Goal: Transaction & Acquisition: Purchase product/service

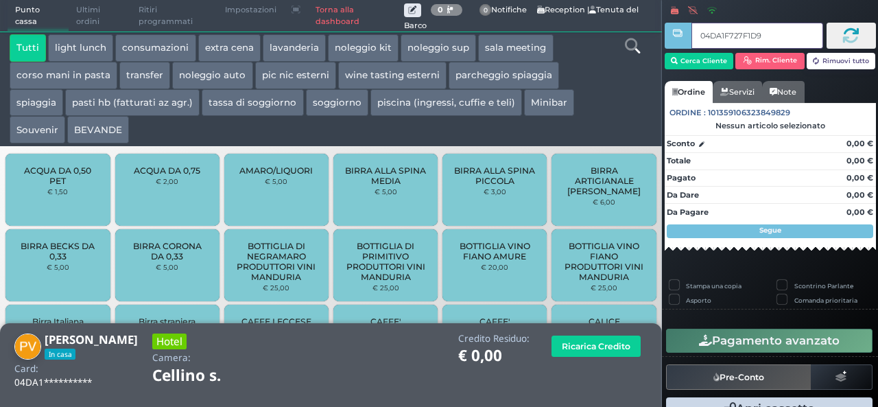
type input "04DA1F727F1D94"
click at [634, 43] on icon at bounding box center [632, 45] width 15 height 15
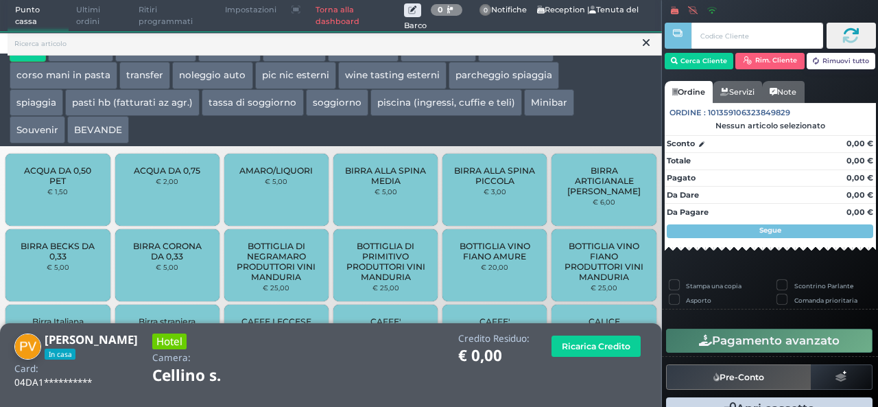
click at [41, 104] on button "spiaggia" at bounding box center [36, 102] width 53 height 27
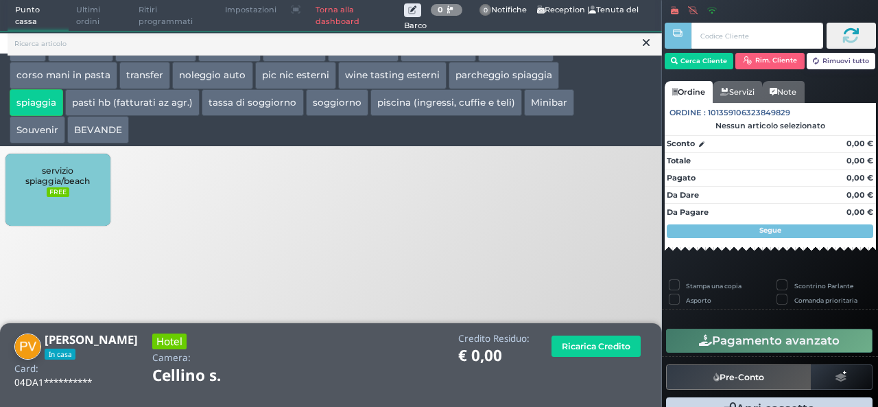
click at [43, 164] on div "servizio spiaggia/beach FREE" at bounding box center [57, 190] width 104 height 72
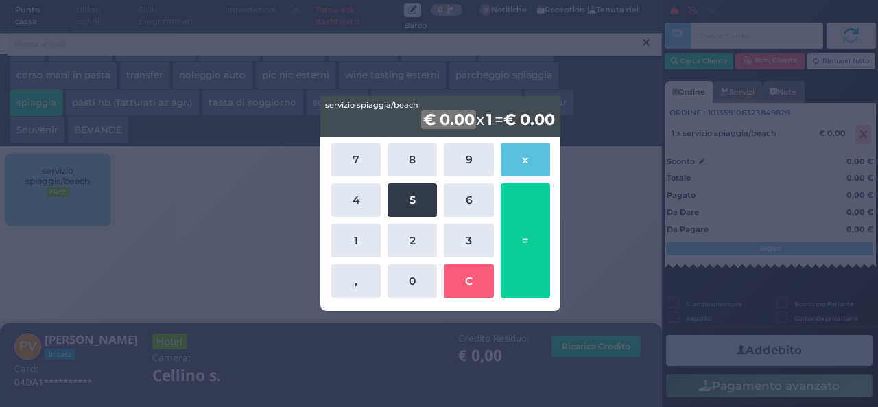
drag, startPoint x: 362, startPoint y: 248, endPoint x: 420, endPoint y: 190, distance: 81.9
click at [420, 190] on div "7 8 9 x 4 5 6 1 2 3 , 0 C =" at bounding box center [441, 220] width 226 height 162
click at [420, 190] on button "5" at bounding box center [411, 200] width 49 height 34
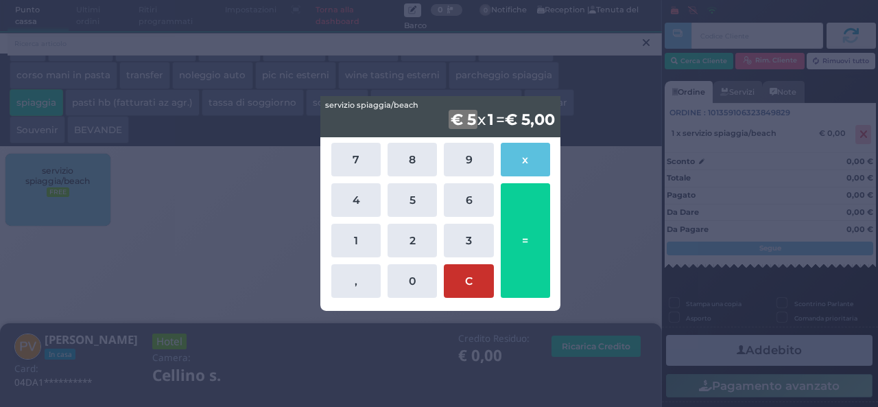
click at [458, 288] on button "C" at bounding box center [468, 281] width 49 height 34
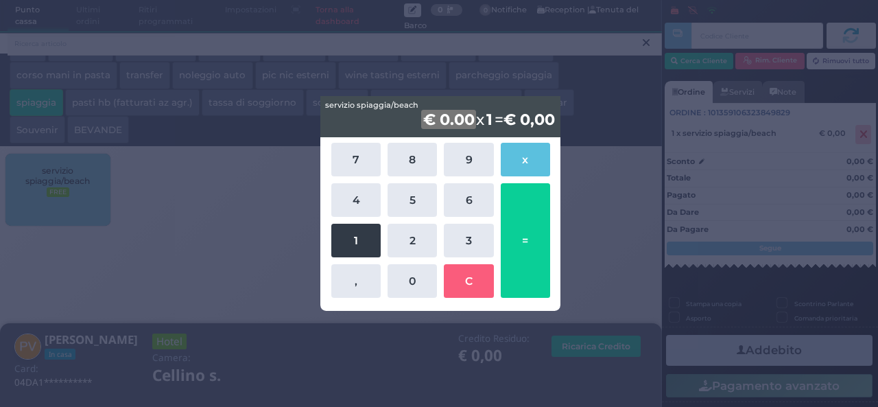
click at [339, 252] on button "1" at bounding box center [355, 241] width 49 height 34
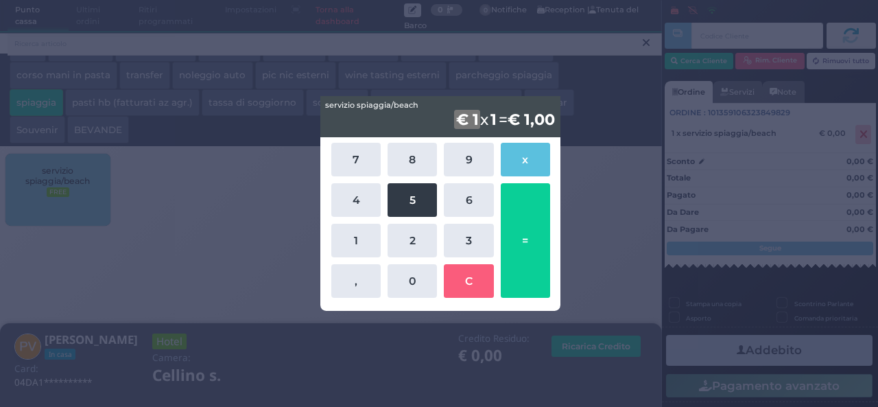
click at [403, 193] on button "5" at bounding box center [411, 200] width 49 height 34
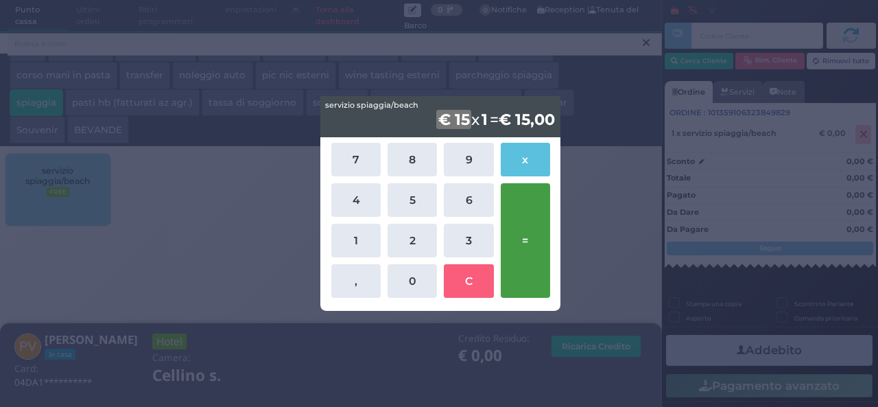
click at [512, 233] on button "=" at bounding box center [525, 240] width 49 height 115
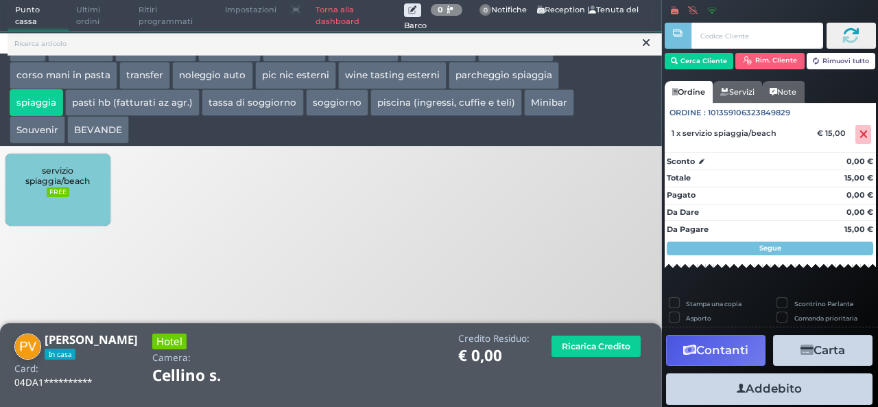
click at [790, 376] on button "Addebito" at bounding box center [769, 388] width 206 height 31
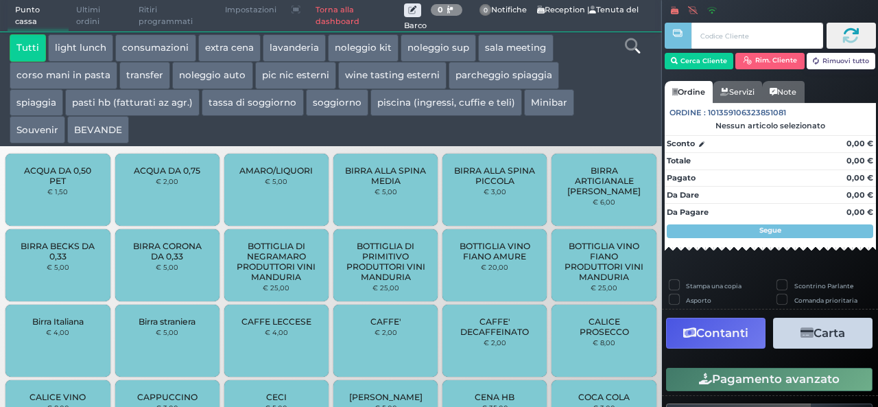
click at [465, 80] on button "parcheggio spiaggia" at bounding box center [503, 75] width 110 height 27
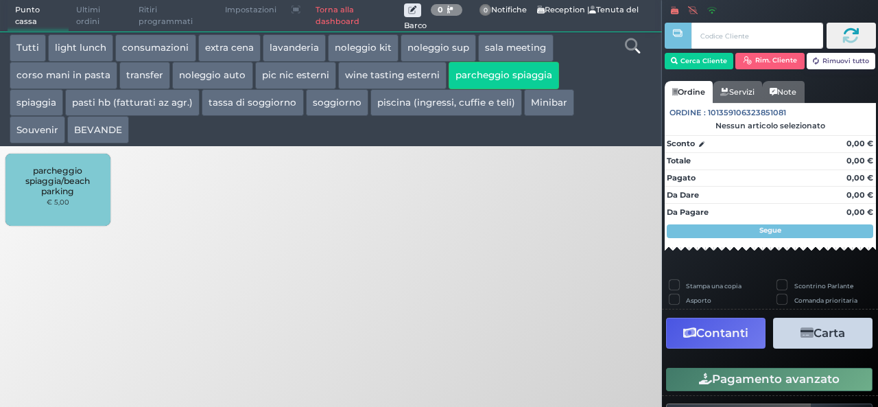
click at [73, 169] on span "parcheggio spiaggia/beach parking" at bounding box center [58, 180] width 82 height 31
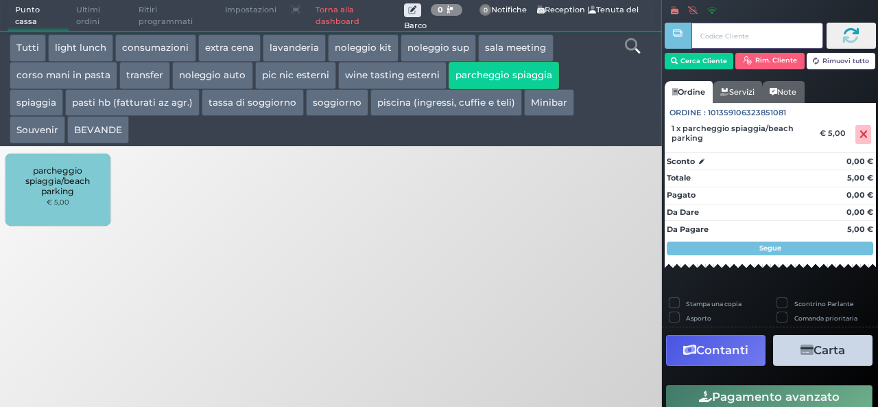
click at [708, 32] on input "text" at bounding box center [756, 36] width 131 height 26
type input "c"
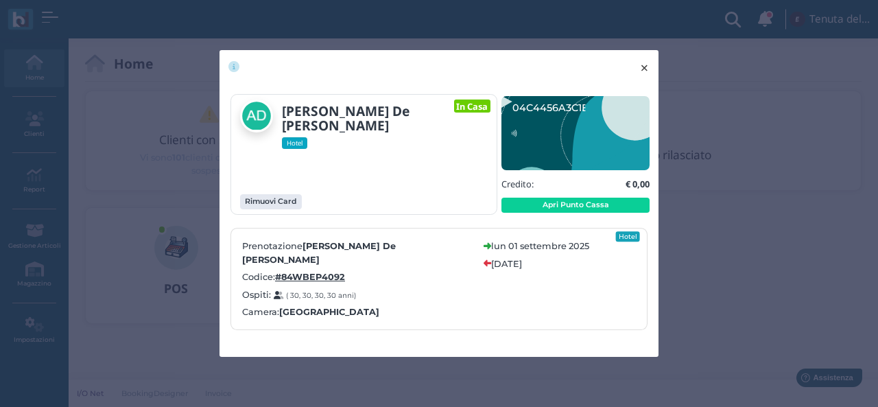
click at [651, 64] on button "× close" at bounding box center [644, 67] width 28 height 35
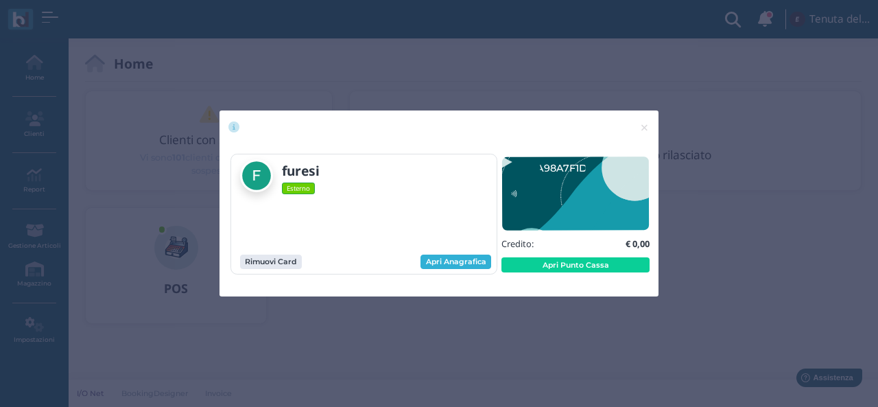
click at [469, 259] on link "Apri Anagrafica" at bounding box center [455, 261] width 71 height 15
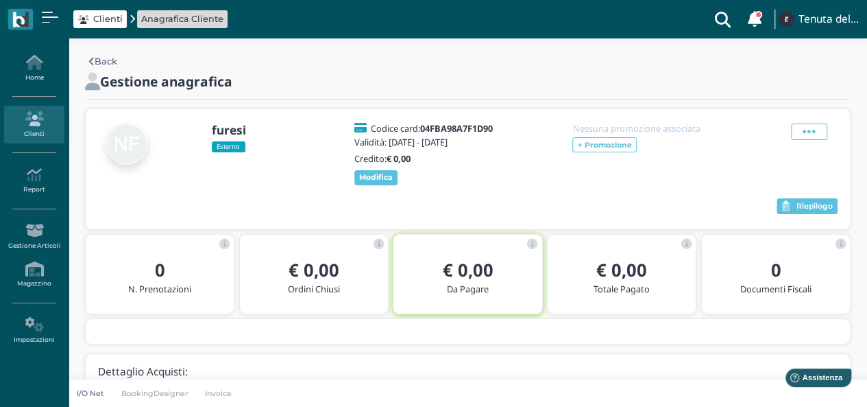
scroll to position [52, 0]
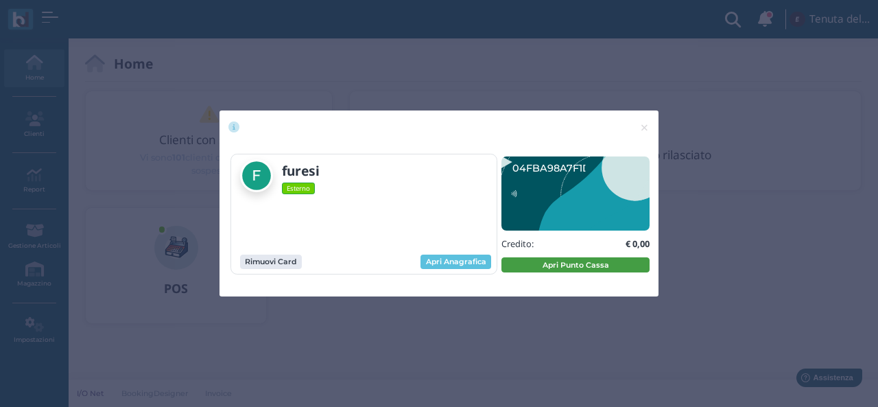
click at [557, 268] on button "Apri Punto Cassa" at bounding box center [575, 264] width 148 height 15
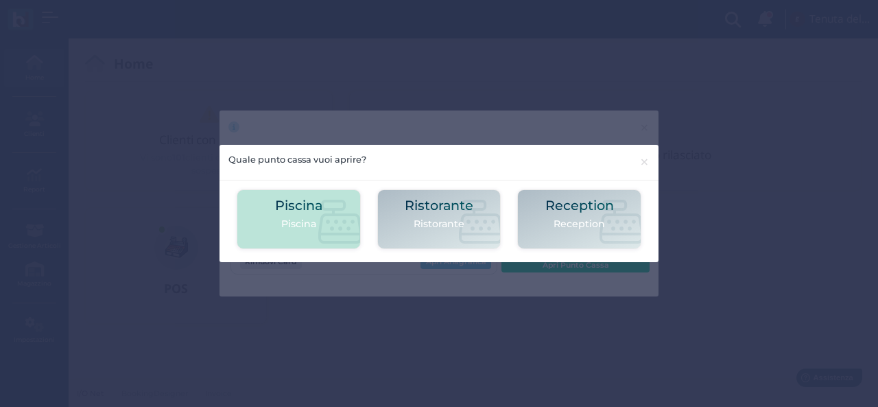
click at [321, 211] on h2 "Piscina" at bounding box center [298, 205] width 47 height 14
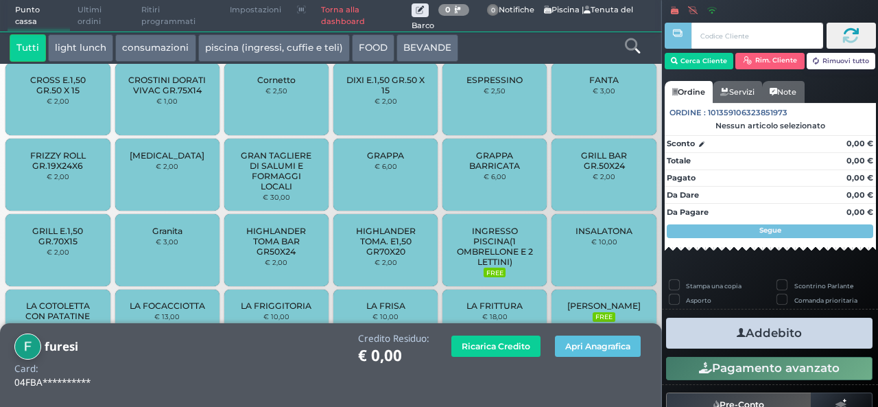
scroll to position [1077, 0]
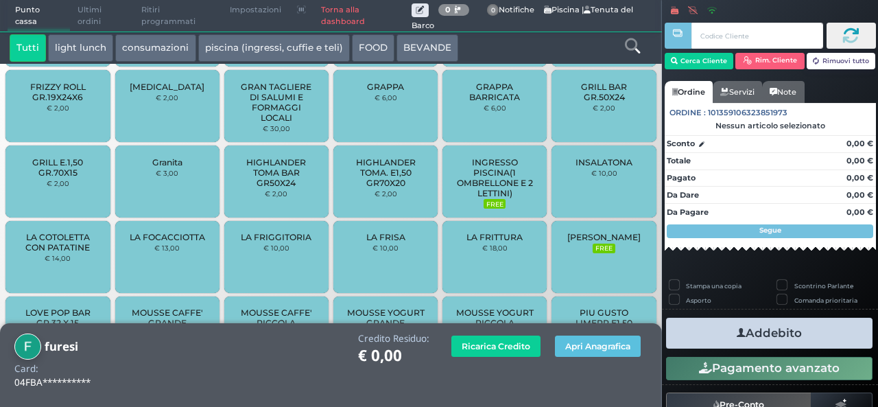
click at [494, 191] on span "INGRESSO PISCINA(1 OMBRELLONE E 2 LETTINI)" at bounding box center [495, 177] width 82 height 41
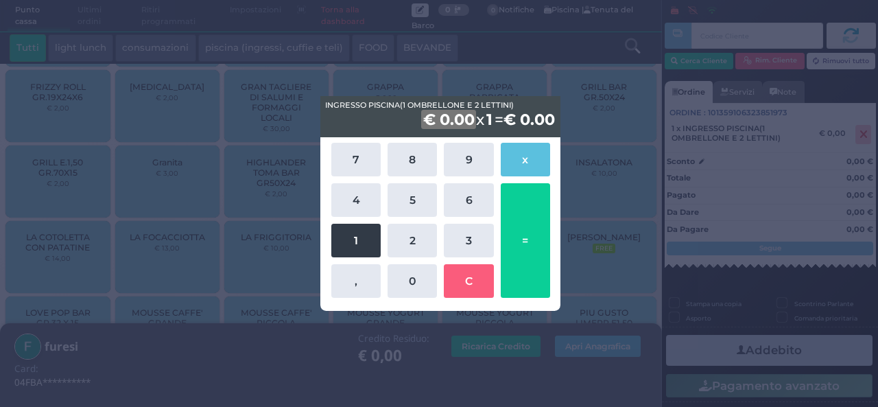
click at [355, 245] on button "1" at bounding box center [355, 241] width 49 height 34
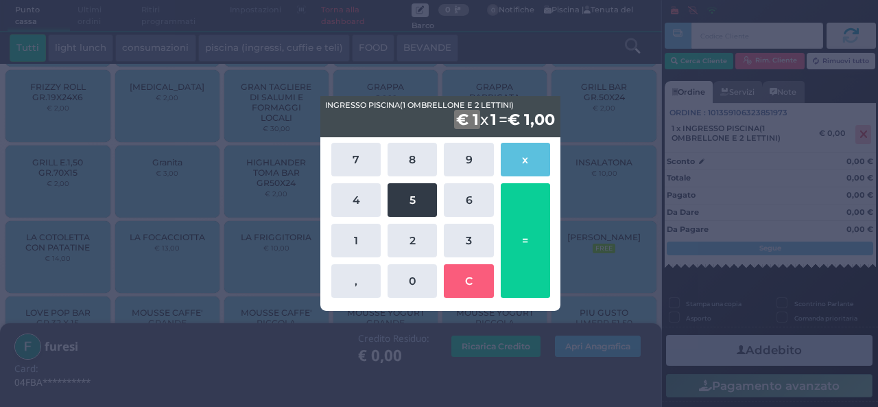
click at [424, 191] on button "5" at bounding box center [411, 200] width 49 height 34
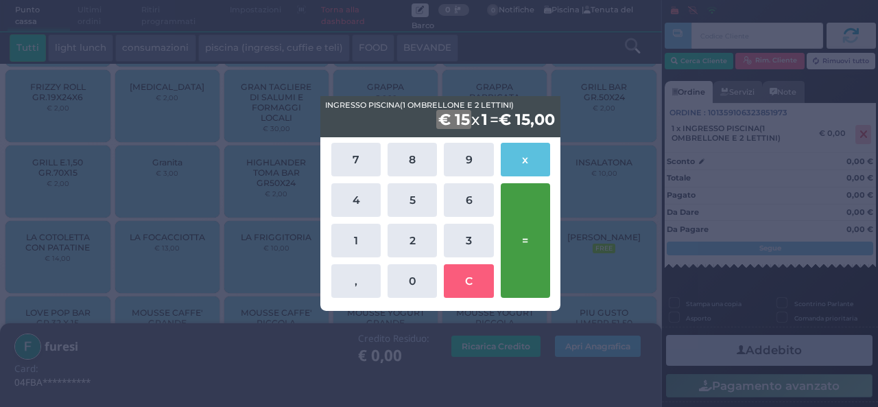
click at [515, 241] on button "=" at bounding box center [525, 240] width 49 height 115
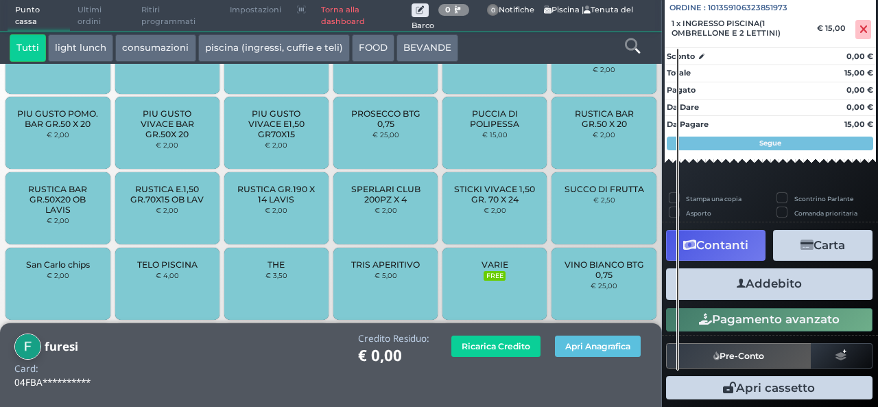
scroll to position [152, 0]
click at [789, 276] on button "Addebito" at bounding box center [769, 283] width 206 height 31
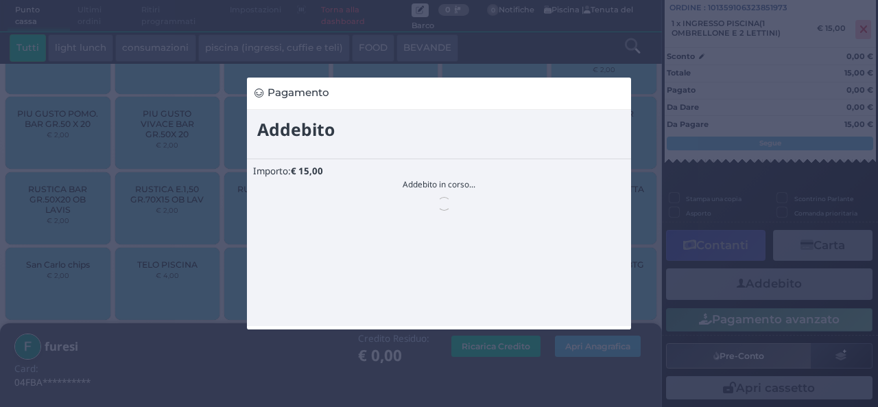
scroll to position [0, 0]
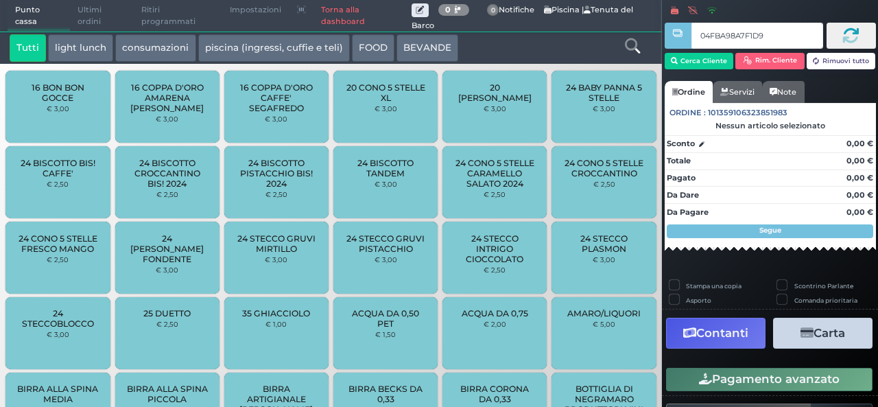
type input "04FBA98A7F1D90"
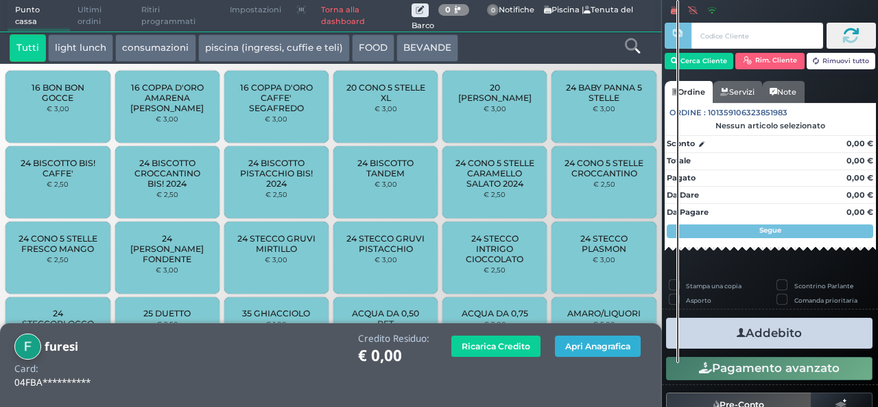
click at [579, 348] on button "Apri Anagrafica" at bounding box center [598, 345] width 86 height 21
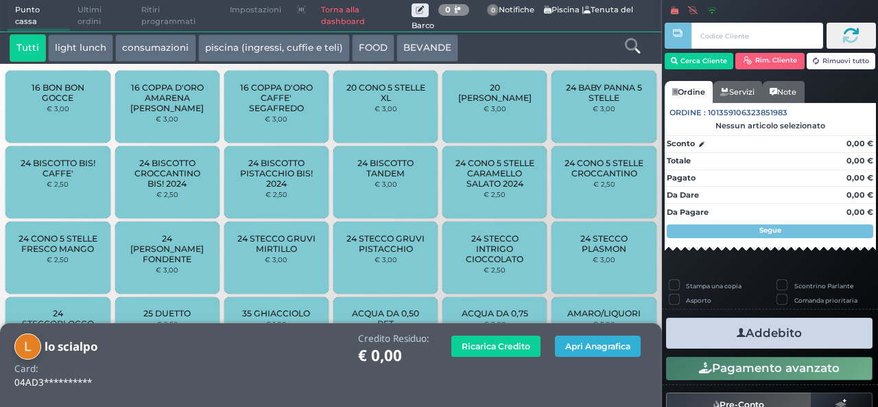
click at [597, 344] on button "Apri Anagrafica" at bounding box center [598, 345] width 86 height 21
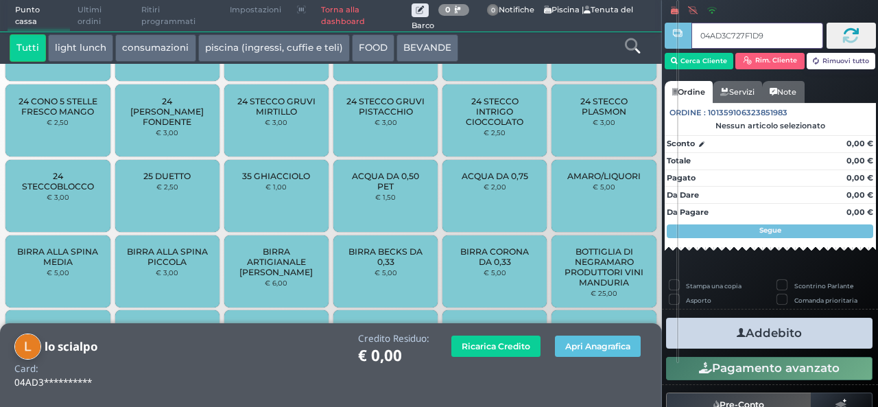
type input "04AD3C727F1D94"
click at [593, 341] on button "Apri Anagrafica" at bounding box center [598, 345] width 86 height 21
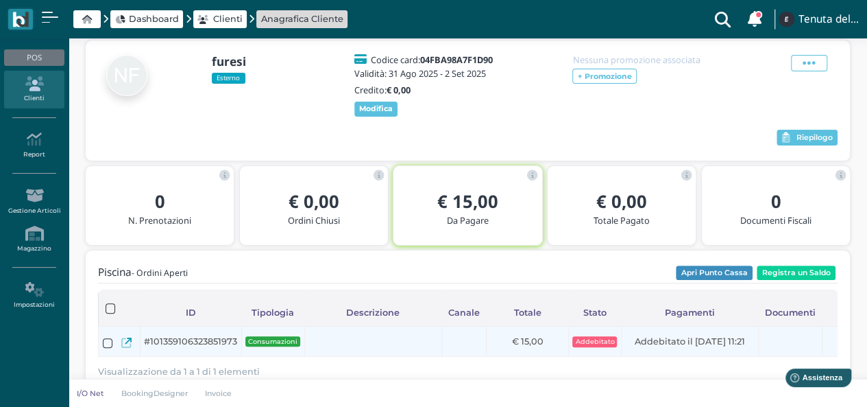
scroll to position [137, 0]
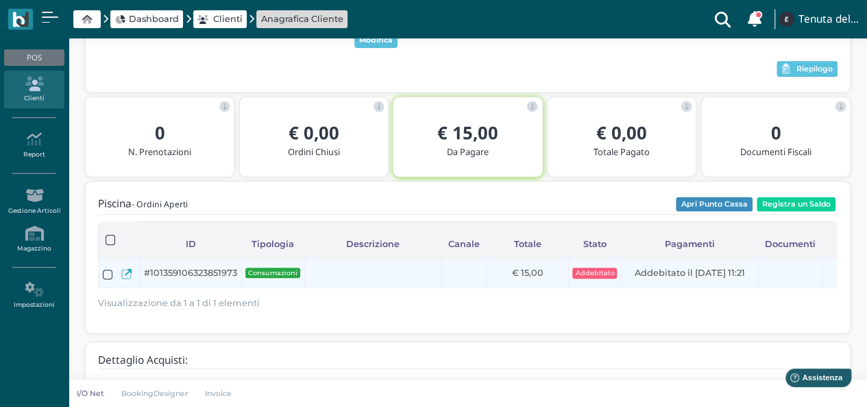
click at [125, 270] on icon at bounding box center [126, 274] width 10 height 10
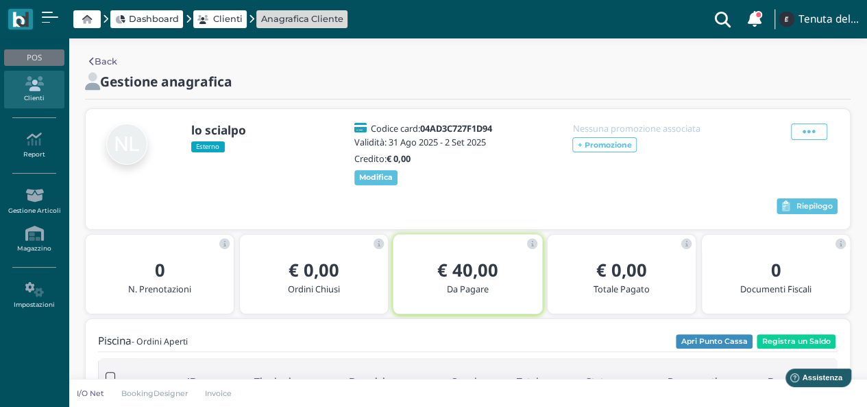
scroll to position [69, 0]
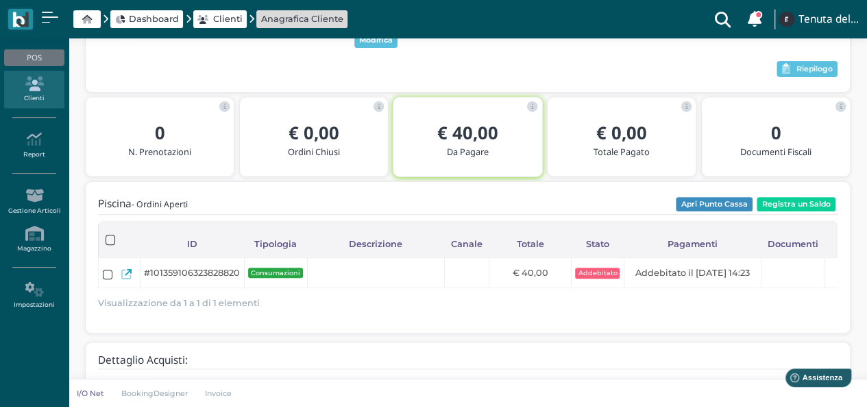
scroll to position [206, 0]
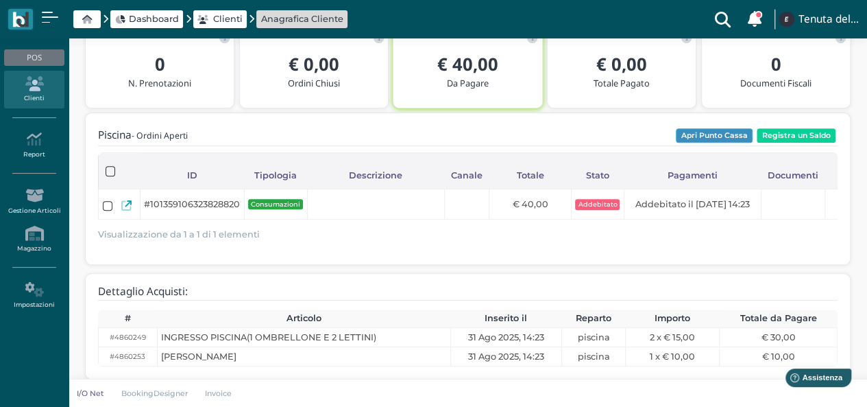
click at [726, 141] on button "Apri Punto Cassa" at bounding box center [714, 135] width 77 height 15
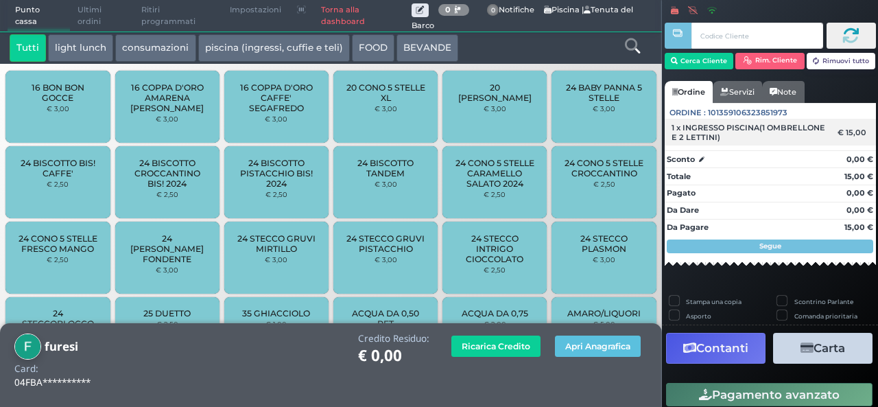
click at [786, 132] on span "1 x INGRESSO PISCINA(1 OMBRELLONE E 2 LETTINI)" at bounding box center [749, 132] width 157 height 19
drag, startPoint x: 783, startPoint y: 132, endPoint x: 701, endPoint y: 132, distance: 82.3
click at [701, 132] on span "1 x INGRESSO PISCINA(1 OMBRELLONE E 2 LETTINI)" at bounding box center [749, 132] width 157 height 19
click at [772, 131] on span "1 x INGRESSO PISCINA(1 OMBRELLONE E 2 LETTINI)" at bounding box center [749, 132] width 157 height 19
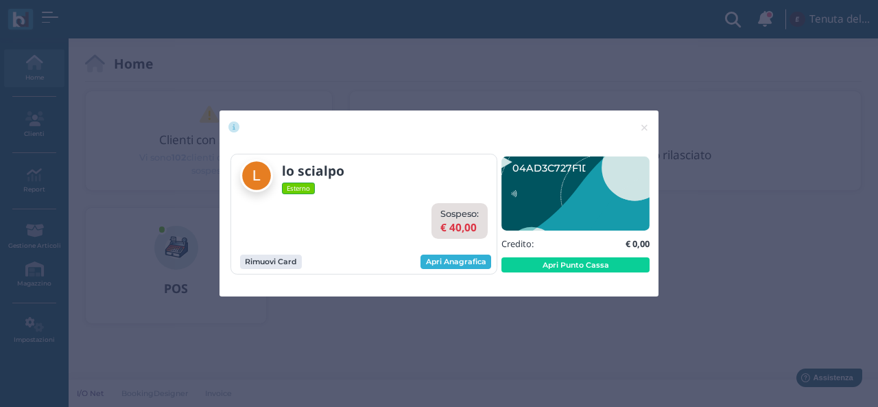
click at [464, 265] on link "Apri Anagrafica" at bounding box center [455, 261] width 71 height 15
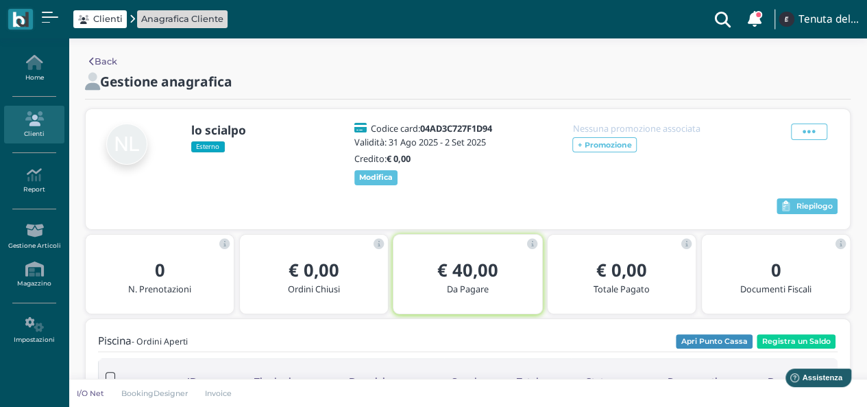
scroll to position [137, 0]
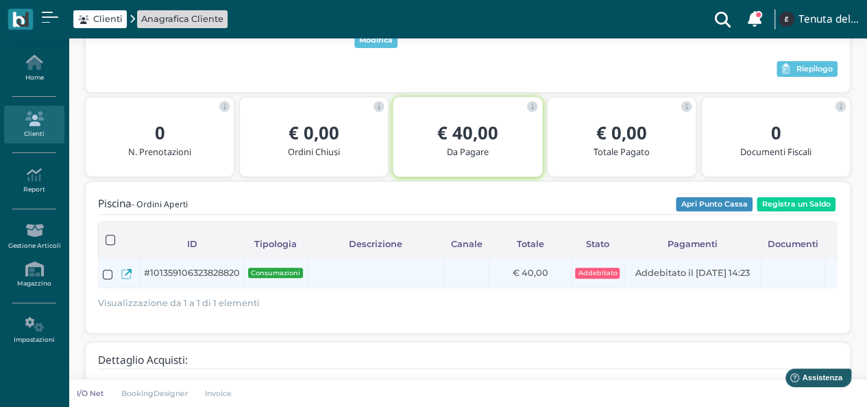
click at [107, 279] on label at bounding box center [108, 274] width 10 height 10
click at [0, 0] on input "checkbox" at bounding box center [0, 0] width 0 height 0
click at [121, 279] on icon at bounding box center [126, 274] width 10 height 10
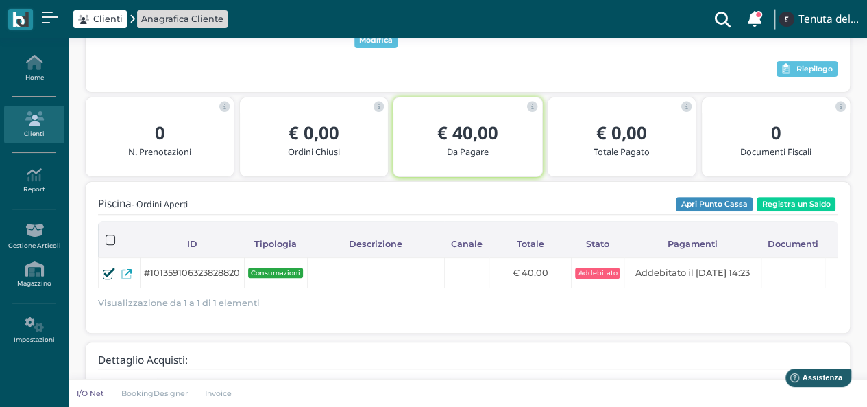
scroll to position [0, 0]
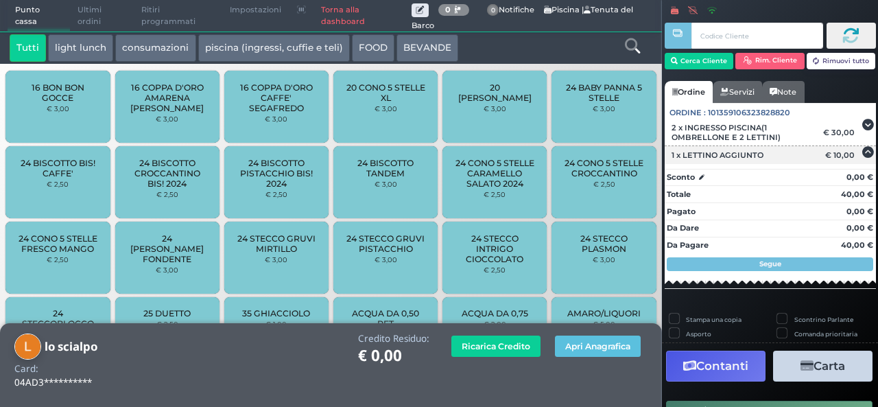
click at [862, 153] on icon at bounding box center [868, 152] width 12 height 1
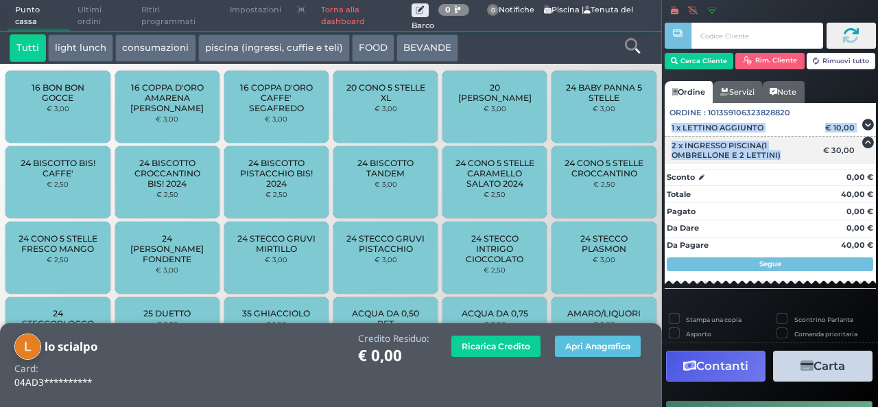
drag, startPoint x: 845, startPoint y: 117, endPoint x: 813, endPoint y: 156, distance: 50.2
click at [813, 156] on div "Ordine : 101359106323828820 1 x LETTINO AGGIUNTO € 10,00 2 x INGRESSO PISCINA(1…" at bounding box center [769, 192] width 211 height 177
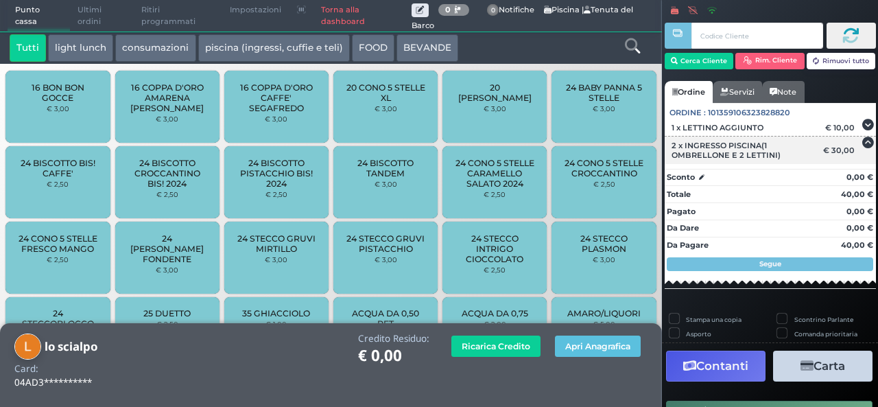
drag, startPoint x: 826, startPoint y: 144, endPoint x: 856, endPoint y: 135, distance: 31.5
click at [862, 143] on icon at bounding box center [868, 143] width 12 height 1
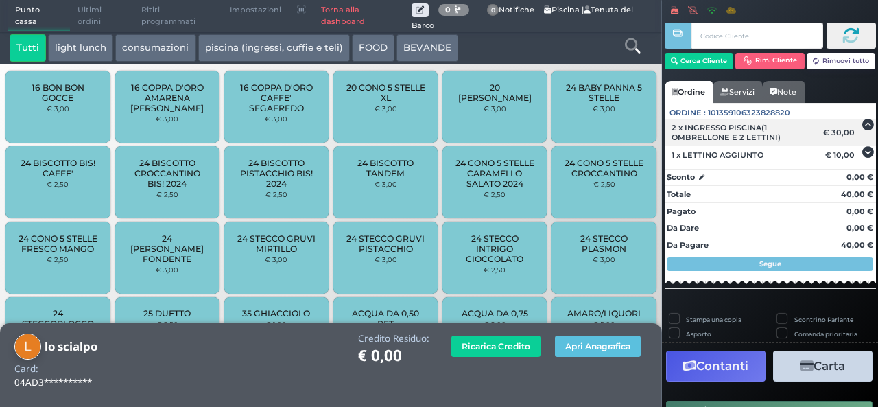
click at [862, 125] on icon at bounding box center [868, 125] width 12 height 1
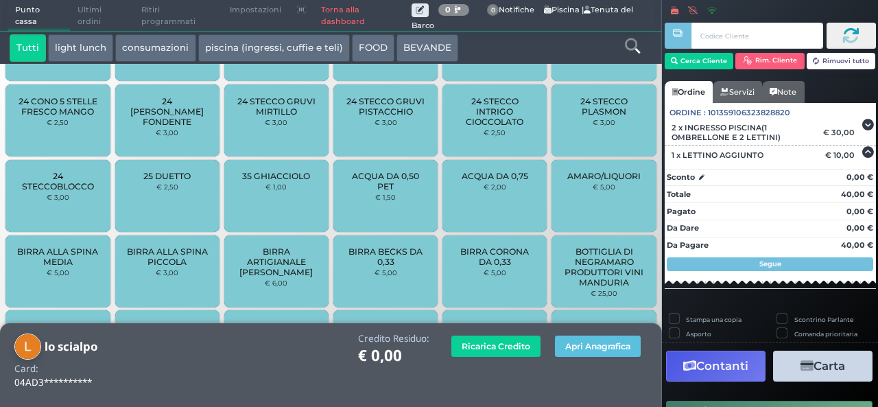
scroll to position [97, 0]
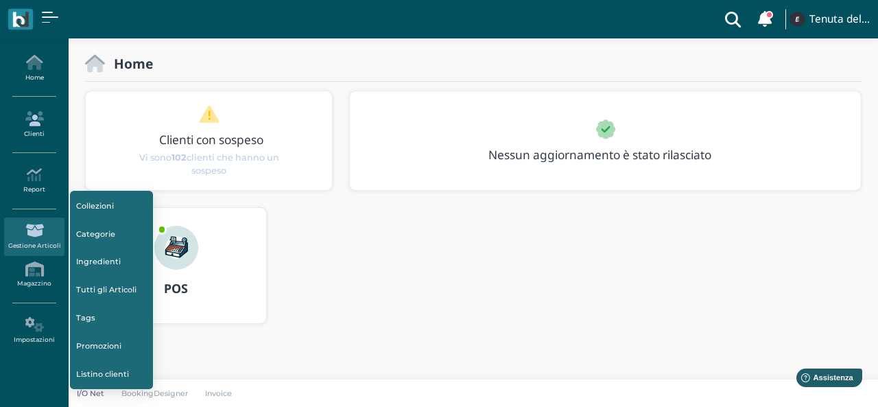
click at [29, 111] on icon at bounding box center [34, 118] width 60 height 15
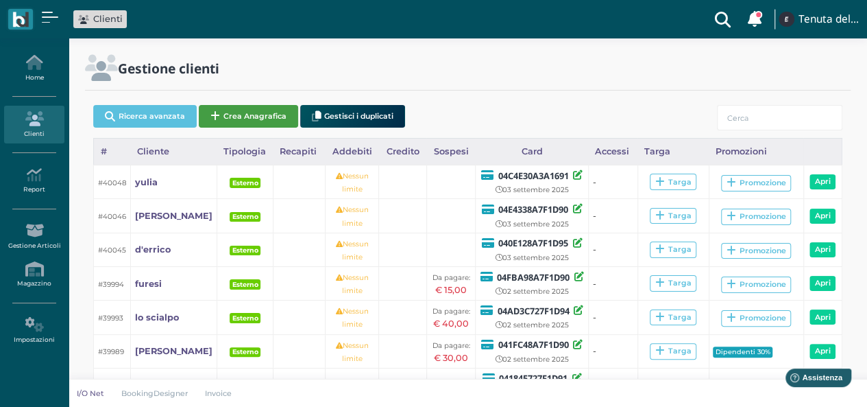
click at [232, 115] on button "Crea Anagrafica" at bounding box center [248, 116] width 99 height 23
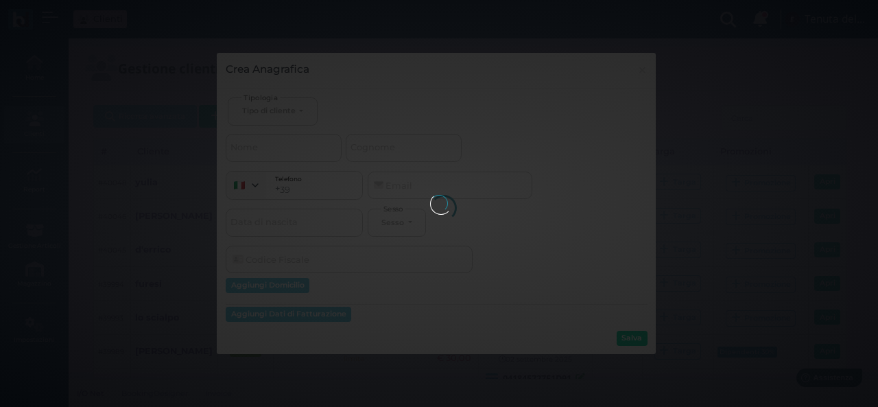
select select
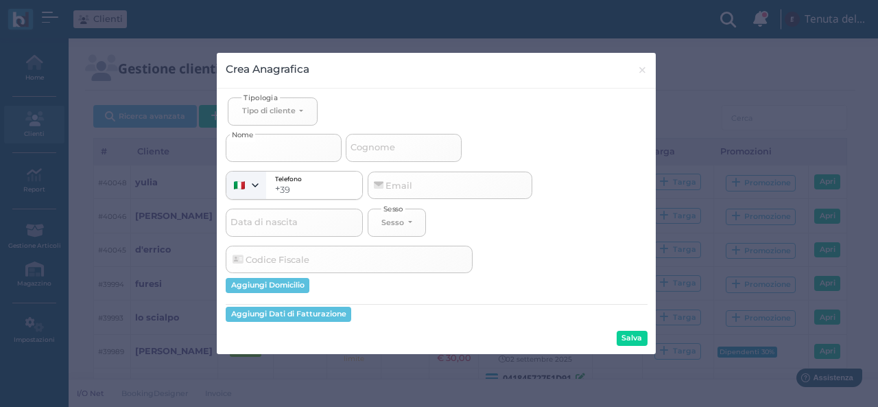
click at [287, 143] on input "Nome" at bounding box center [284, 147] width 116 height 27
select select
type input "m"
select select
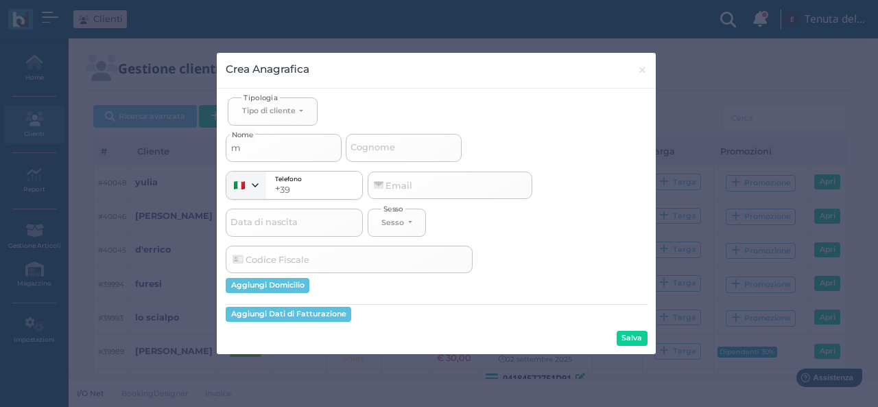
type input "ma"
select select
type input "mar"
select select
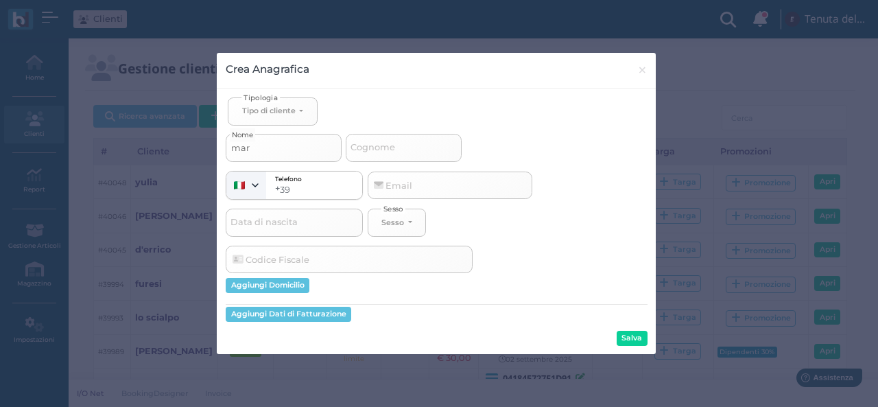
select select
type input "mara"
select select
type input "maran"
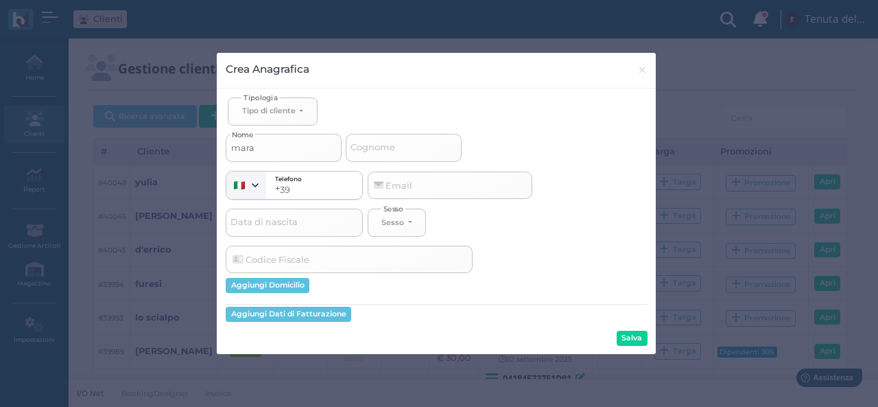
select select
type input "marang"
select select
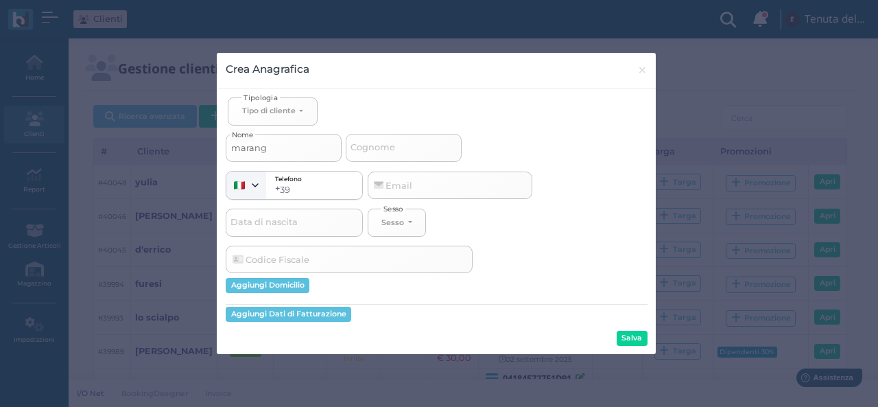
type input "marange"
select select
type input "marangel"
select select
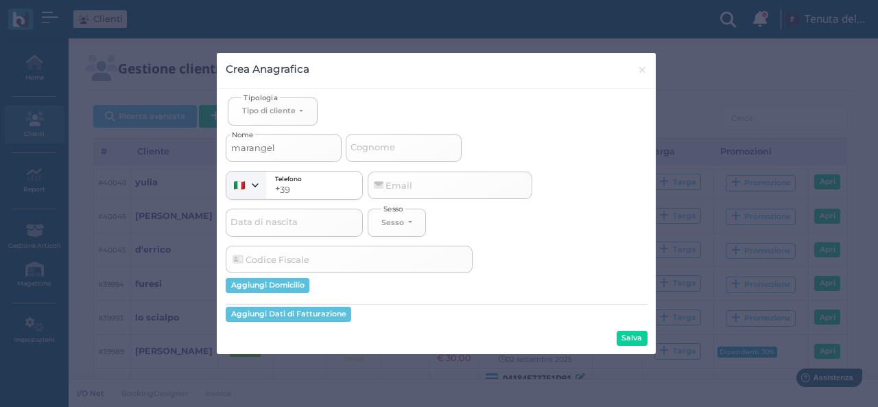
select select
type input "marangell"
select select
type input "marangella"
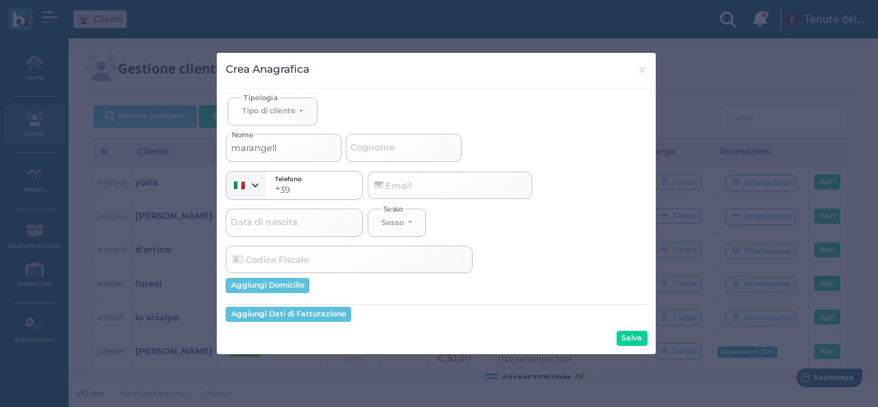
select select
type input "marangella"
click at [276, 110] on div "Tipo di cliente" at bounding box center [268, 111] width 53 height 10
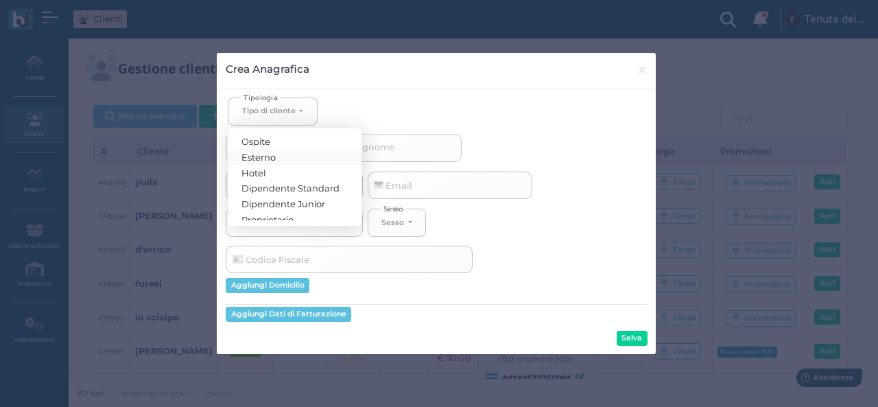
click at [267, 158] on span "Esterno" at bounding box center [259, 156] width 34 height 11
select select "[object Object]"
select select
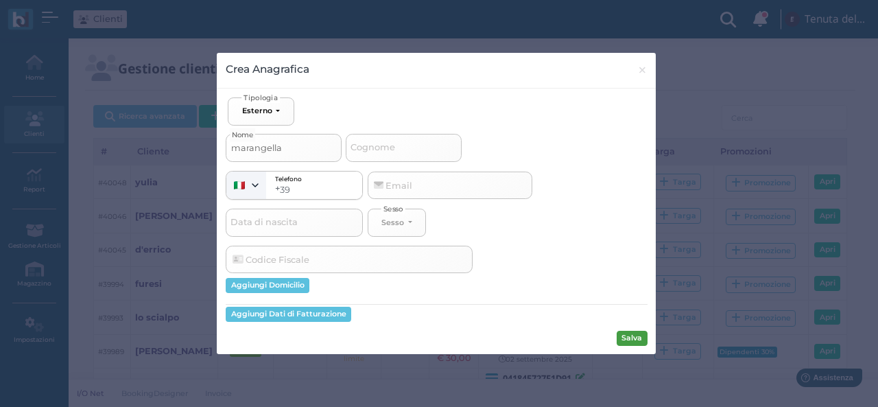
click at [629, 336] on button "Salva" at bounding box center [631, 338] width 31 height 15
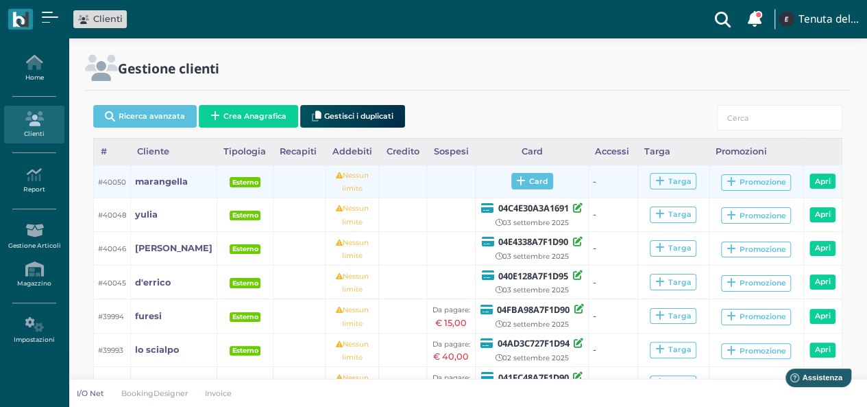
click at [527, 176] on span "Card" at bounding box center [533, 181] width 42 height 16
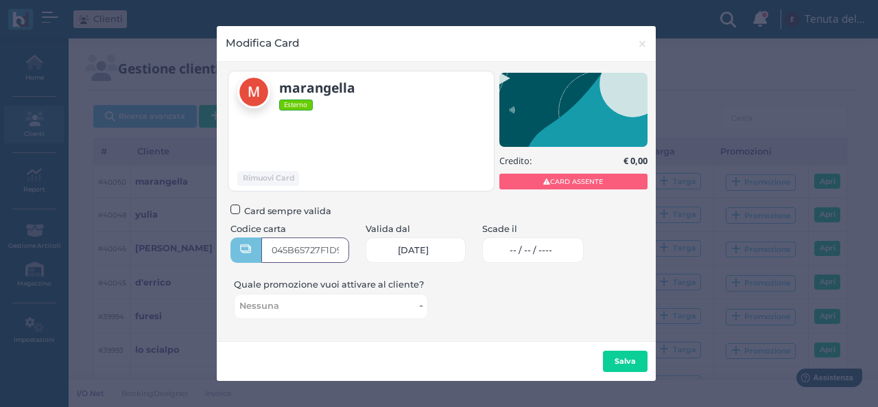
type input "045B65727F1D90"
click at [551, 256] on link "-- / -- / ----" at bounding box center [533, 249] width 102 height 25
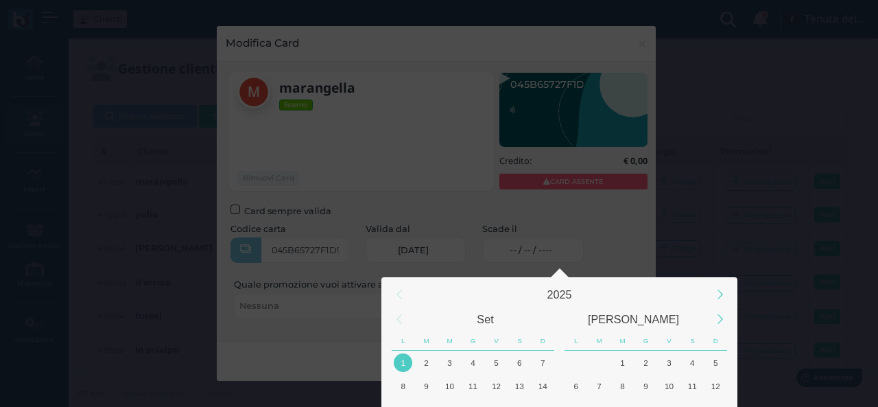
scroll to position [128, 0]
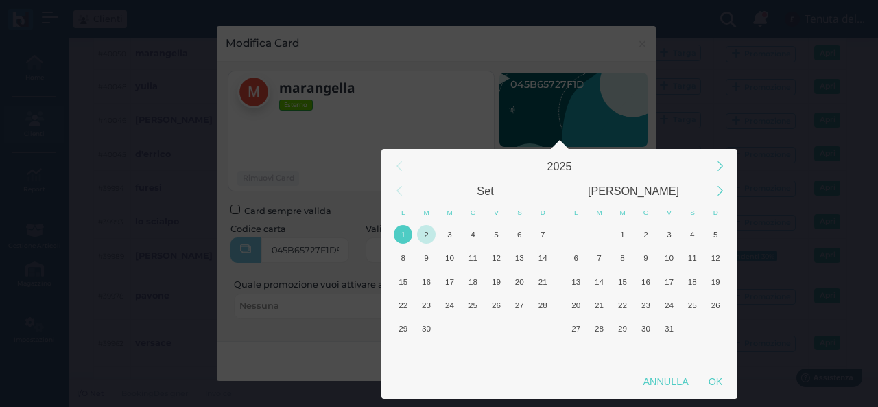
click at [423, 232] on div "2" at bounding box center [426, 234] width 19 height 19
click at [713, 381] on div "OK" at bounding box center [715, 381] width 34 height 25
type input "02/09/2025"
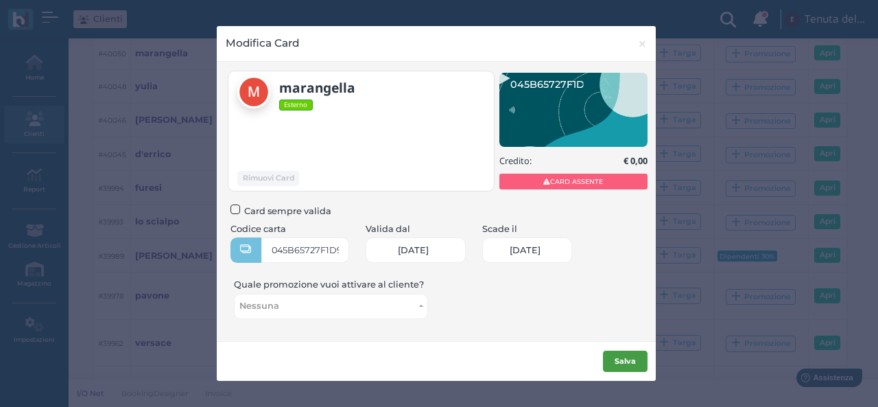
scroll to position [0, 60]
click at [631, 360] on b "Salva" at bounding box center [624, 361] width 21 height 10
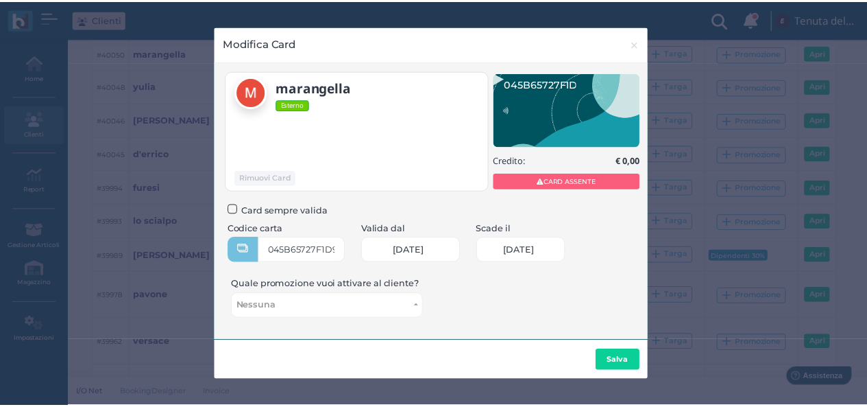
scroll to position [0, 0]
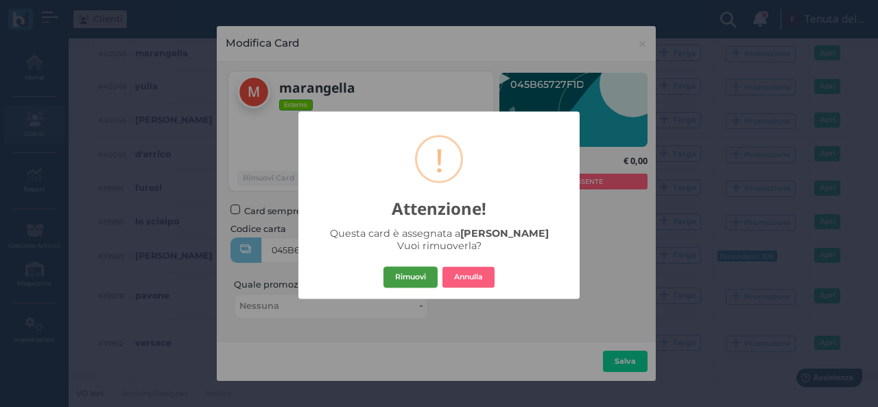
click at [418, 275] on button "Rimuovi" at bounding box center [410, 277] width 54 height 22
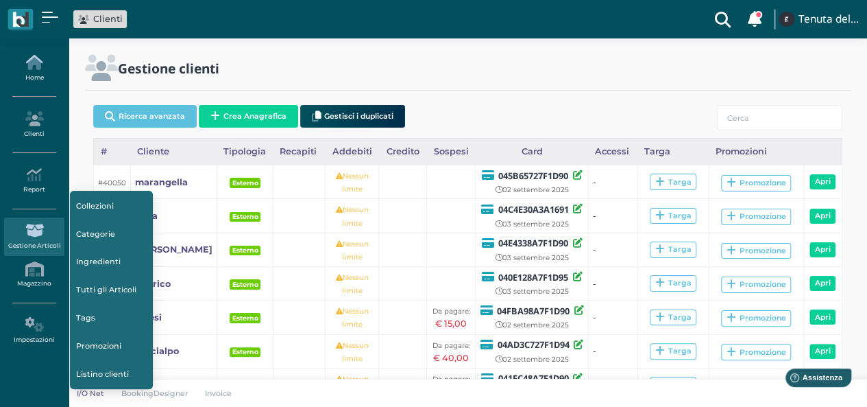
click at [29, 65] on icon at bounding box center [34, 62] width 60 height 15
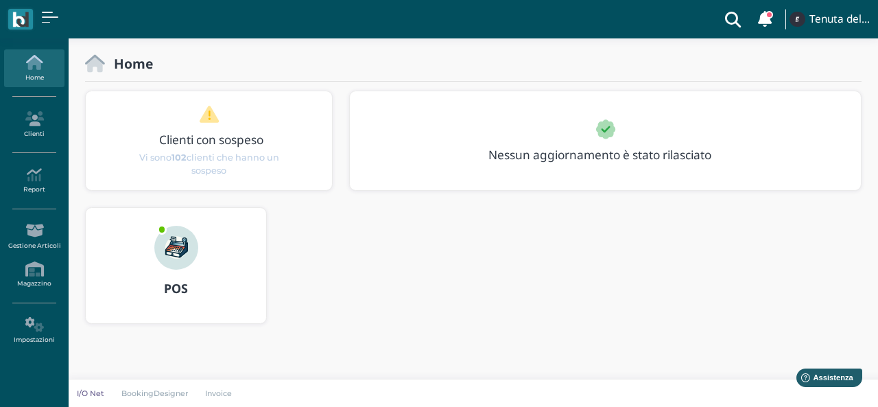
click at [182, 262] on img at bounding box center [176, 248] width 44 height 44
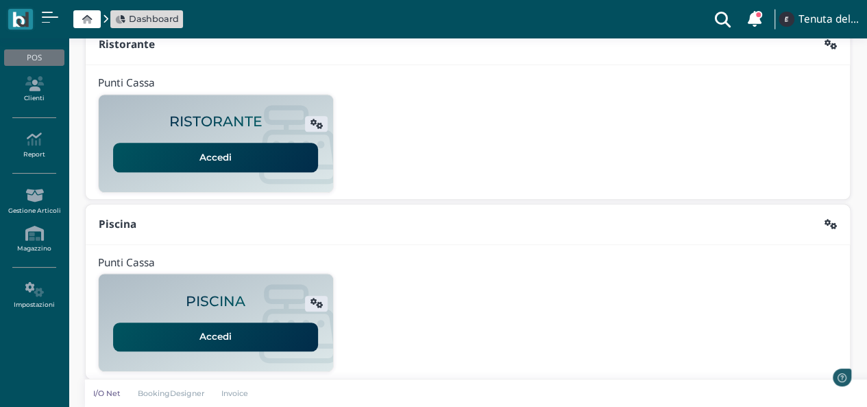
scroll to position [350, 0]
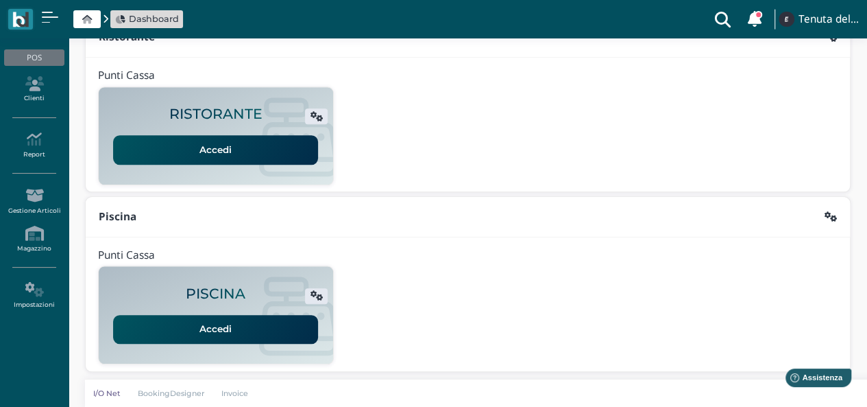
click at [219, 326] on link "Accedi" at bounding box center [215, 329] width 205 height 29
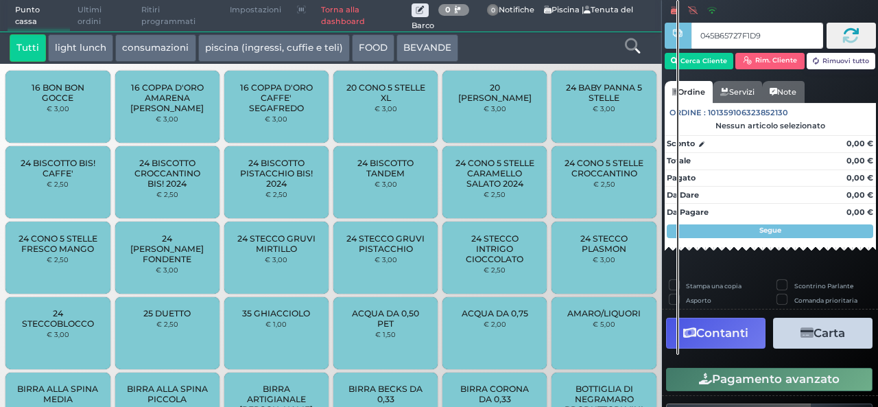
type input "045B65727F1D90"
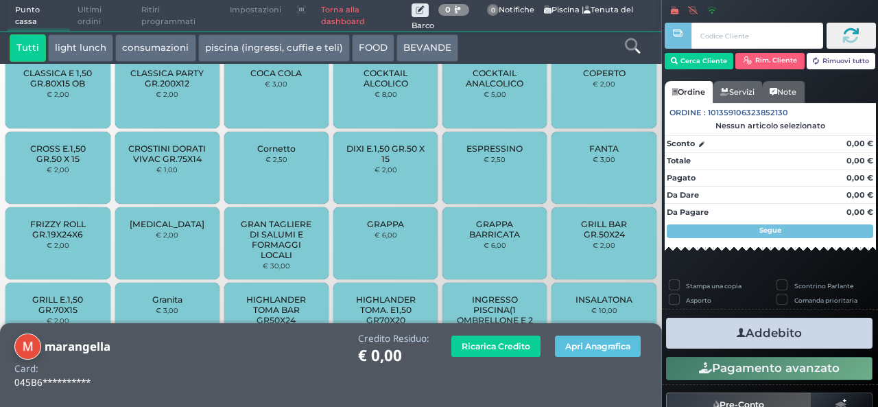
scroll to position [1077, 0]
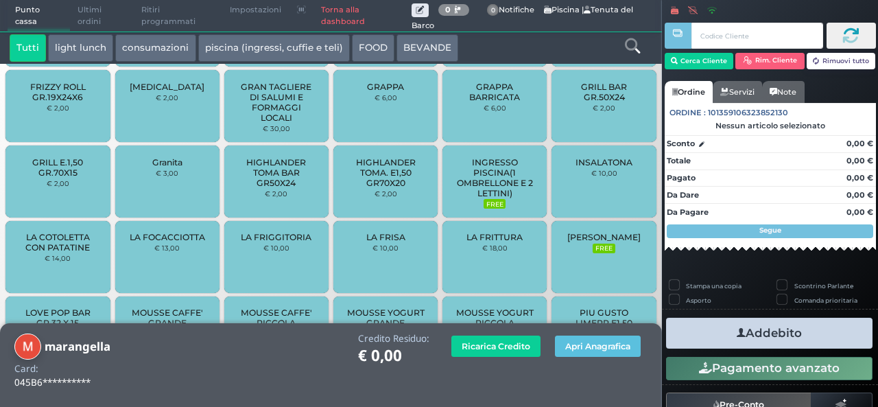
click at [490, 171] on span "INGRESSO PISCINA(1 OMBRELLONE E 2 LETTINI)" at bounding box center [495, 177] width 82 height 41
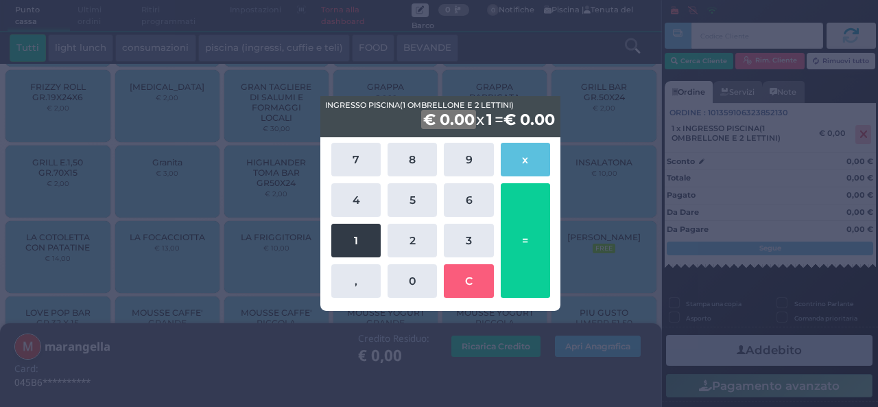
click at [341, 233] on button "1" at bounding box center [355, 241] width 49 height 34
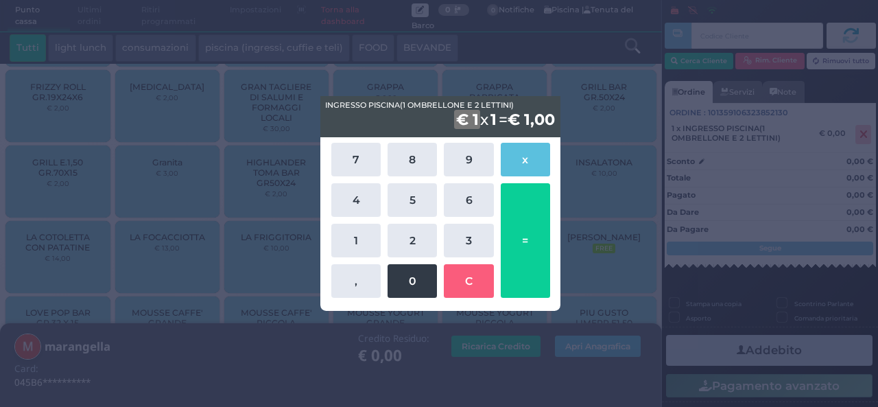
click at [410, 283] on button "0" at bounding box center [411, 281] width 49 height 34
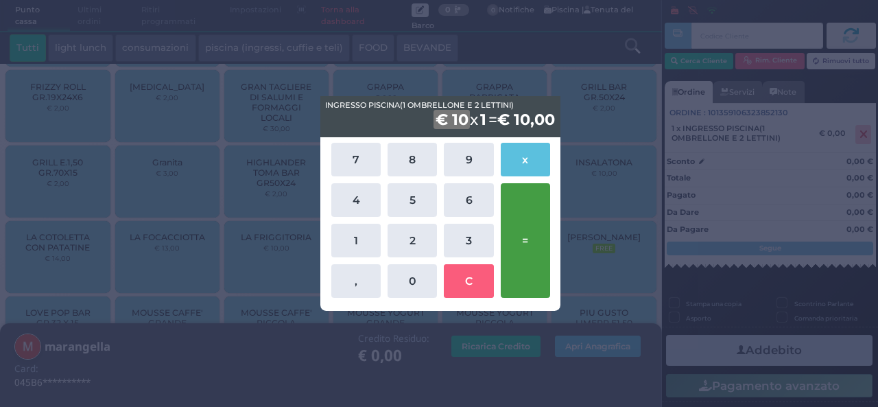
click at [518, 254] on button "=" at bounding box center [525, 240] width 49 height 115
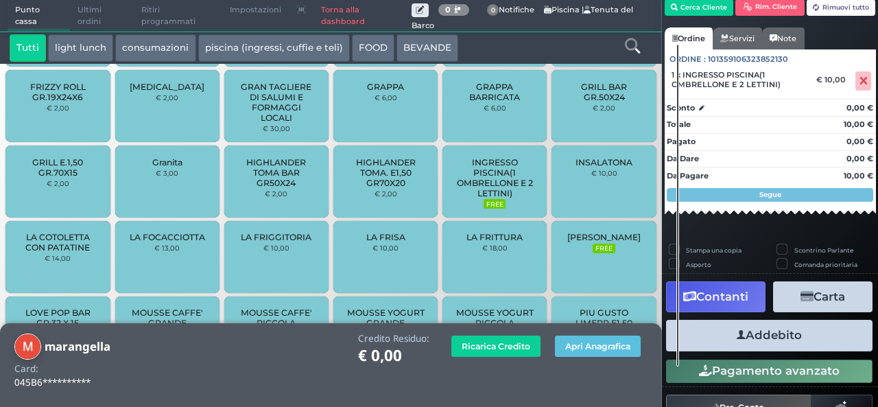
scroll to position [78, 0]
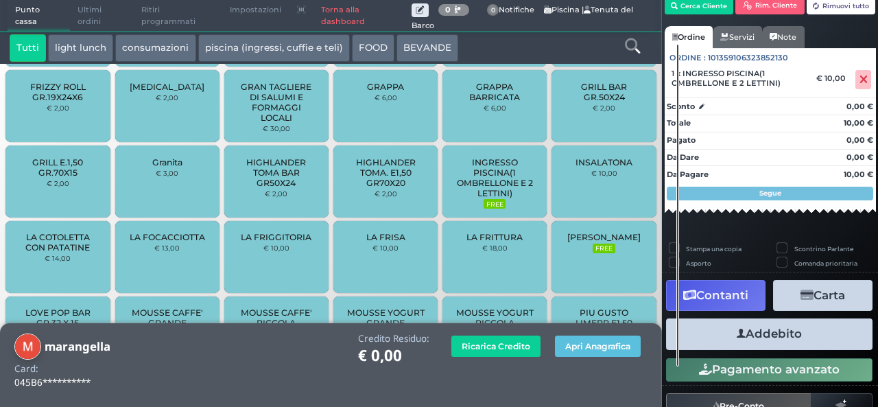
click at [740, 331] on button "Addebito" at bounding box center [769, 333] width 206 height 31
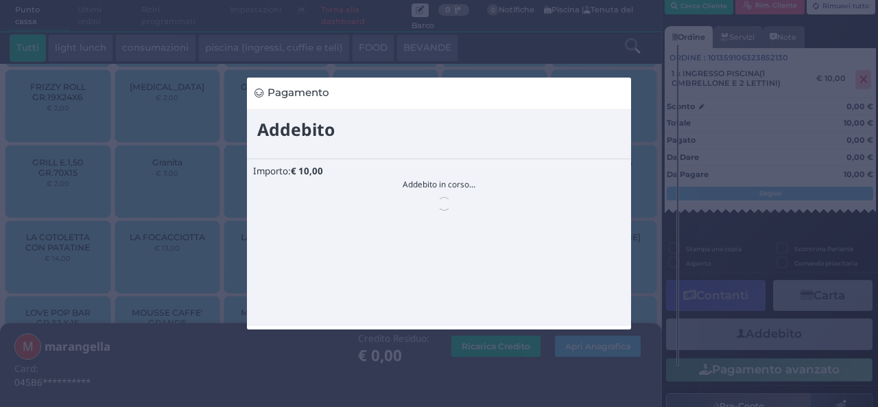
scroll to position [0, 0]
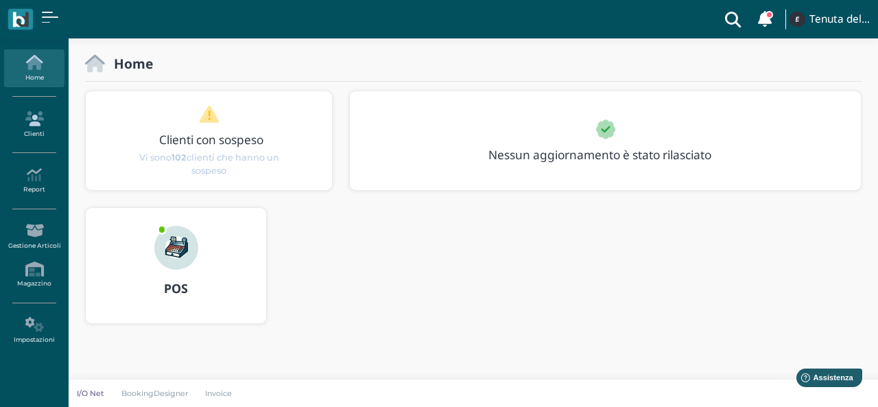
click at [33, 117] on link "Clienti" at bounding box center [34, 125] width 60 height 38
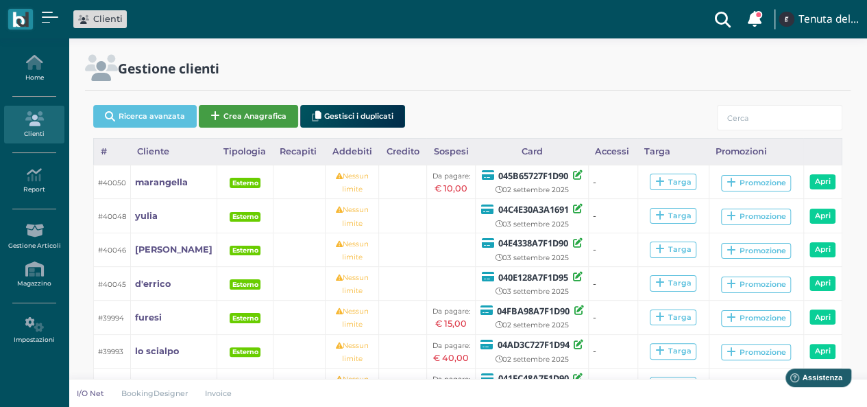
click at [236, 112] on button "Crea Anagrafica" at bounding box center [248, 116] width 99 height 23
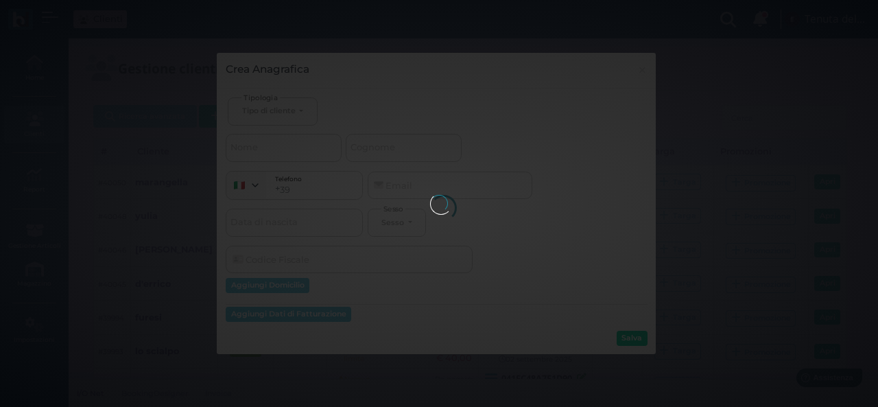
select select
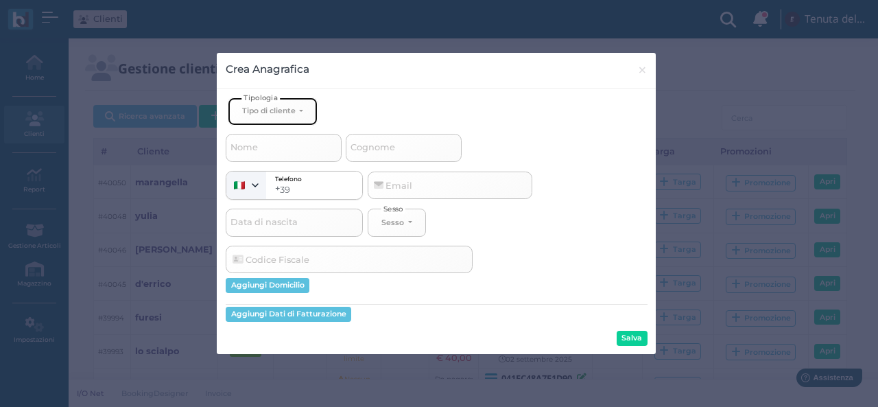
click at [267, 113] on div "Tipo di cliente" at bounding box center [268, 111] width 53 height 10
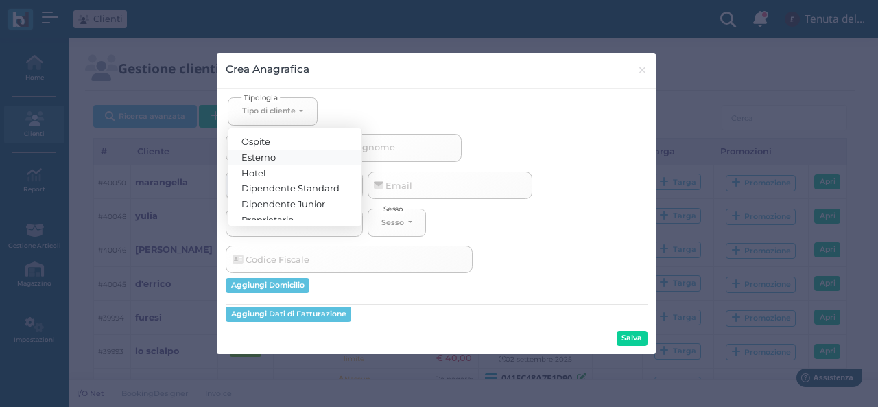
click at [263, 151] on span "Esterno" at bounding box center [259, 156] width 34 height 11
select select "[object Object]"
select select
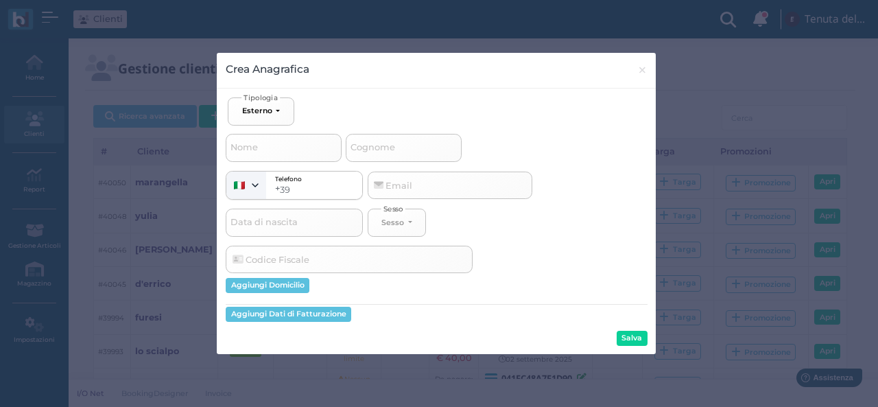
click at [259, 150] on span "Nome" at bounding box center [244, 147] width 32 height 17
click at [259, 150] on input "Nome" at bounding box center [284, 147] width 116 height 27
type input "l"
select select
type input "lo"
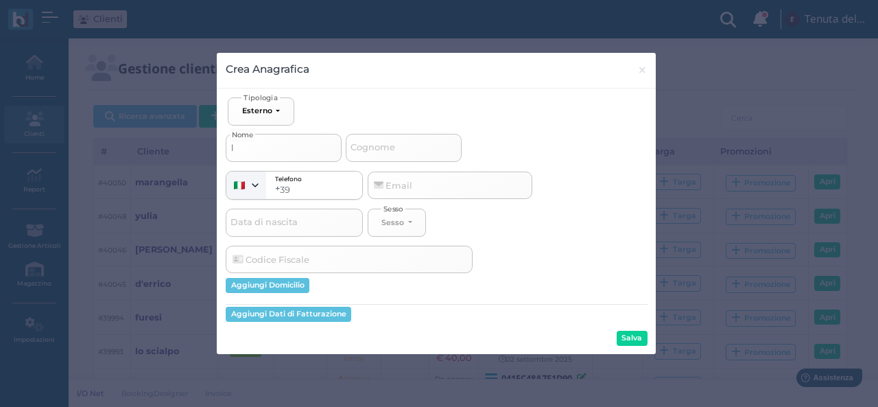
select select
type input "los"
select select
type input "losc"
select select
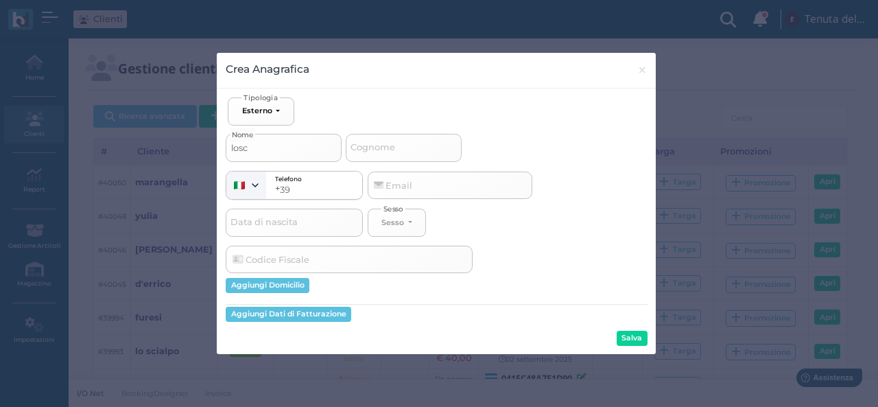
type input "losci"
select select
type input "loscia"
select select
type input "losciap"
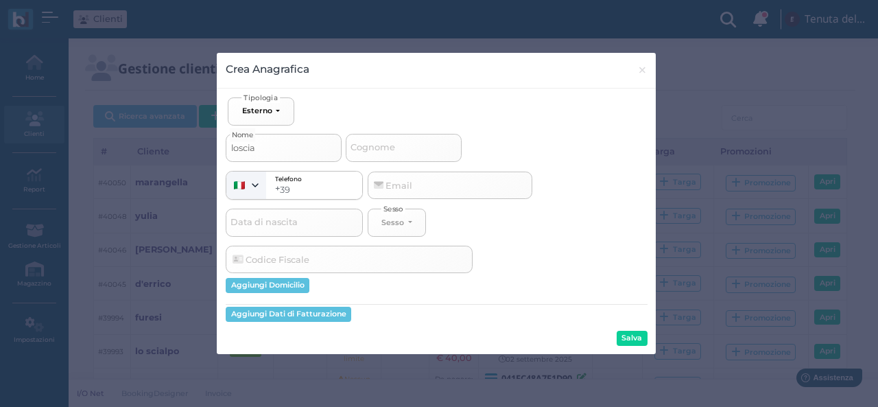
select select
type input "loscia"
select select
type input "loscial"
select select
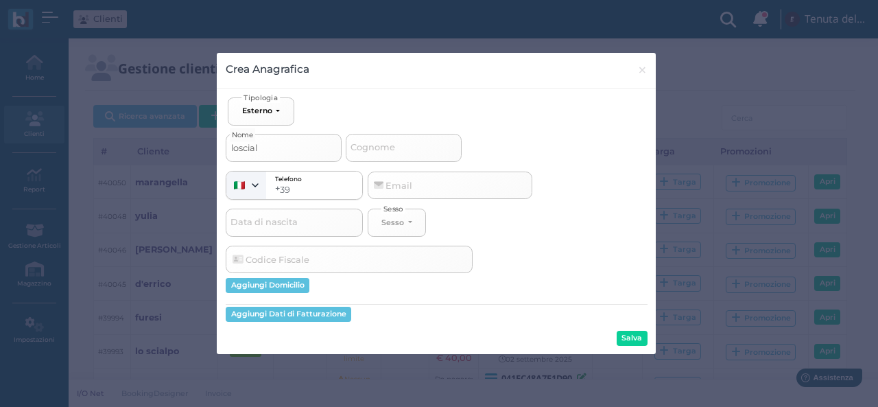
type input "loscialp"
select select
type input "loscialpo"
select select
click at [310, 149] on input "loscialpo" at bounding box center [284, 147] width 116 height 27
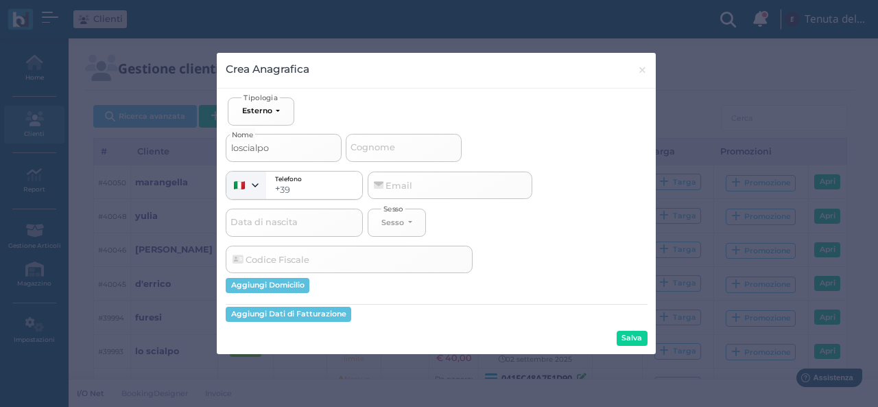
type input "loscialpo"
select select
type input "loscialpo 2"
select select
type input "loscialpo 2"
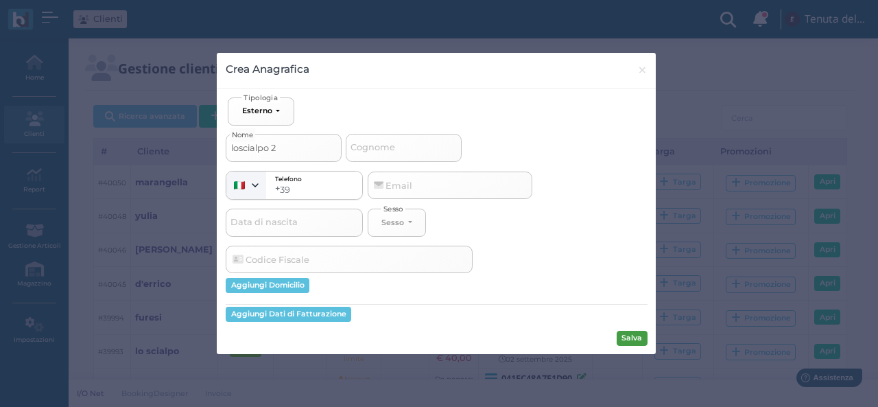
click at [638, 335] on button "Salva" at bounding box center [631, 338] width 31 height 15
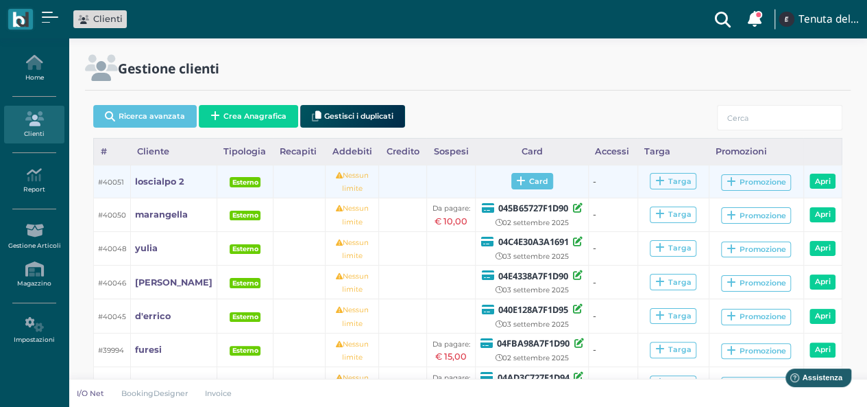
click at [536, 173] on span "Card" at bounding box center [533, 181] width 42 height 16
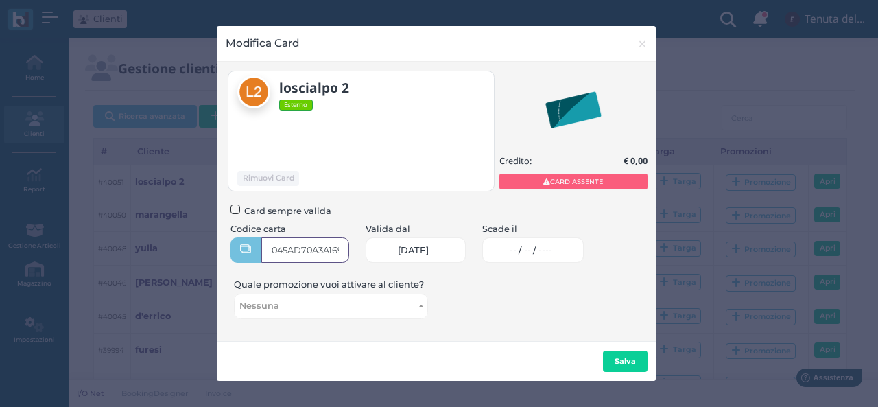
type input "045AD70A3A1690"
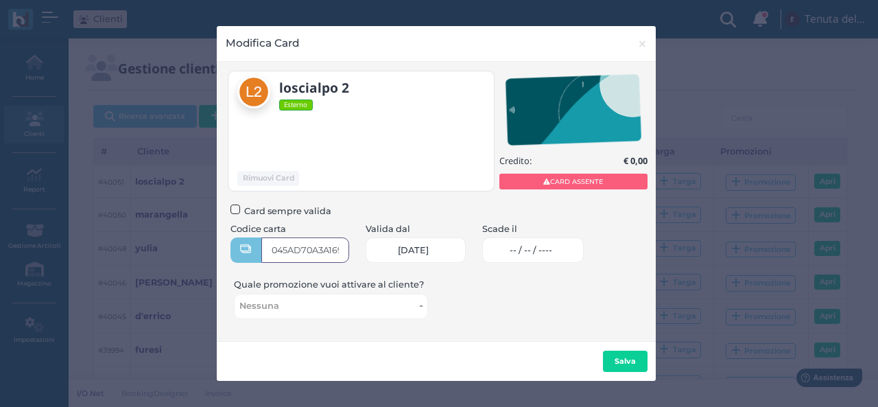
scroll to position [0, 12]
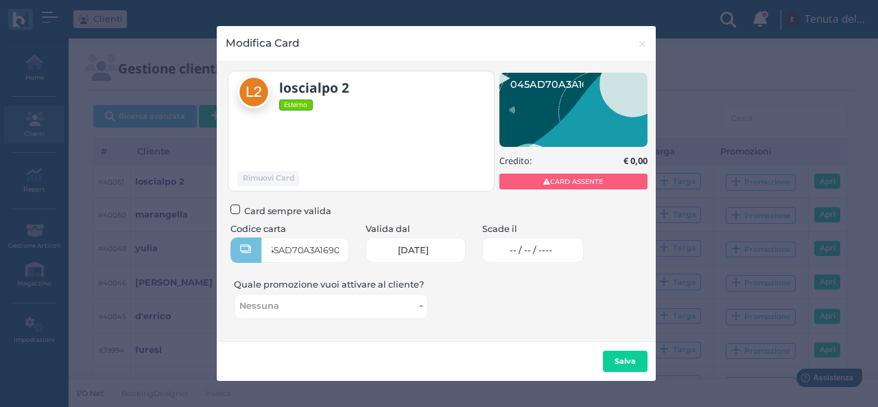
click at [543, 261] on link "-- / -- / ----" at bounding box center [533, 249] width 102 height 25
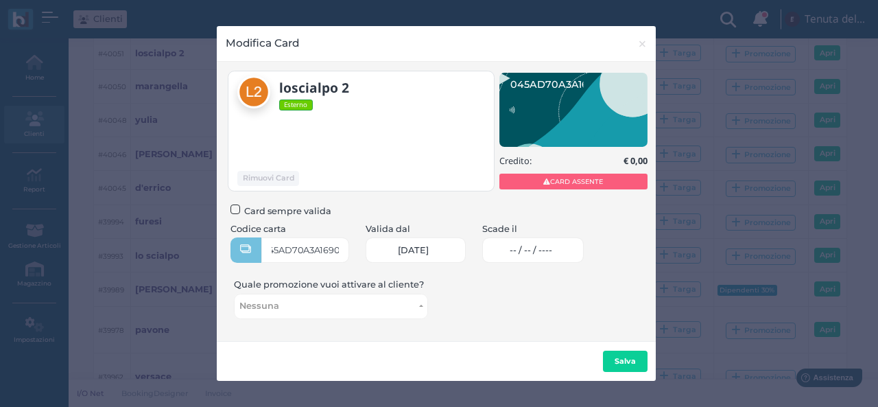
scroll to position [0, 0]
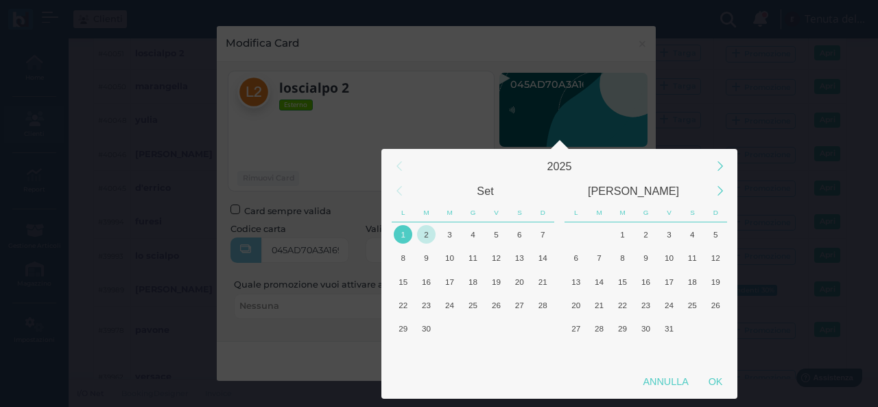
click at [427, 236] on div "2" at bounding box center [426, 234] width 19 height 19
click at [721, 376] on div "OK" at bounding box center [715, 381] width 34 height 25
type input "02/09/2025"
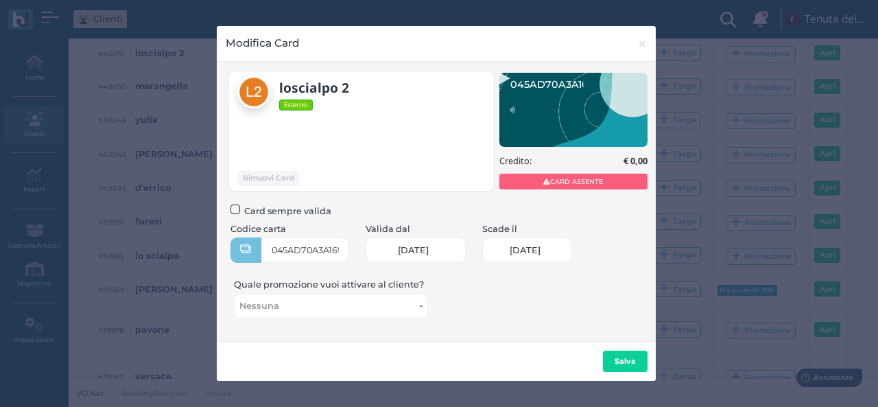
scroll to position [0, 60]
click at [624, 364] on b "Salva" at bounding box center [624, 361] width 21 height 10
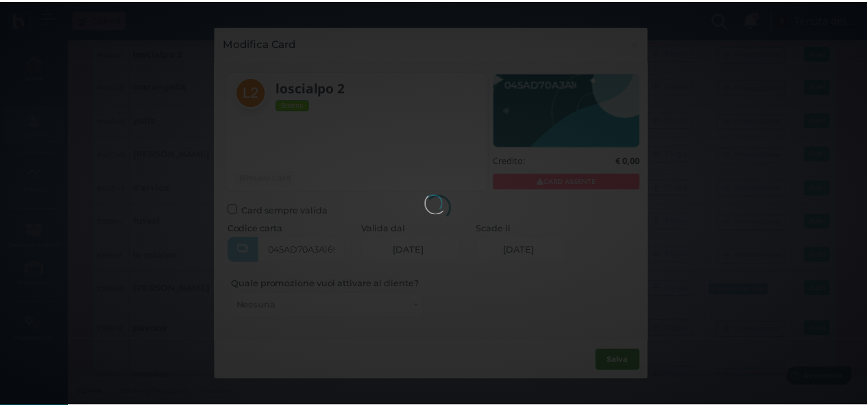
scroll to position [0, 0]
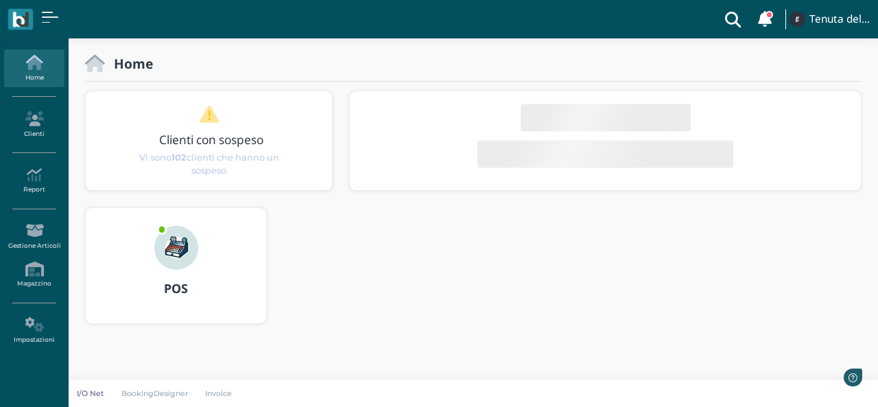
click at [200, 252] on div at bounding box center [176, 239] width 66 height 62
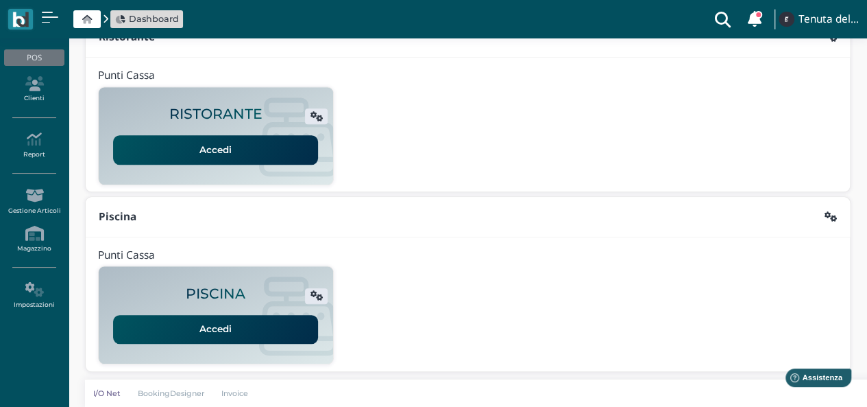
click at [214, 325] on link "Accedi" at bounding box center [215, 329] width 205 height 29
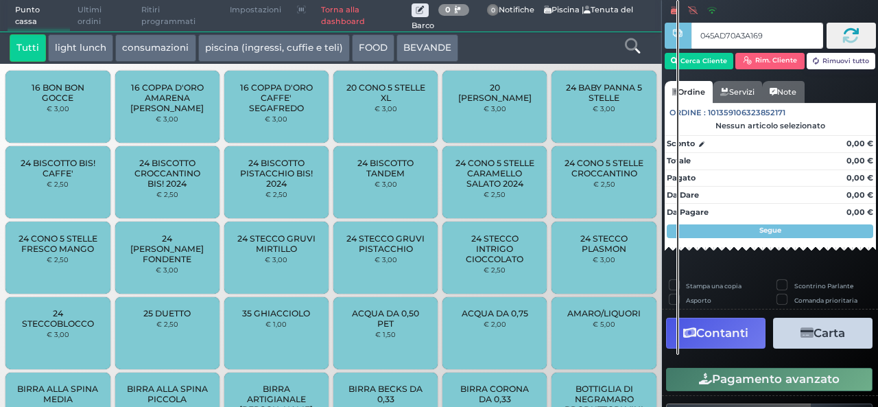
type input "045AD70A3A1690"
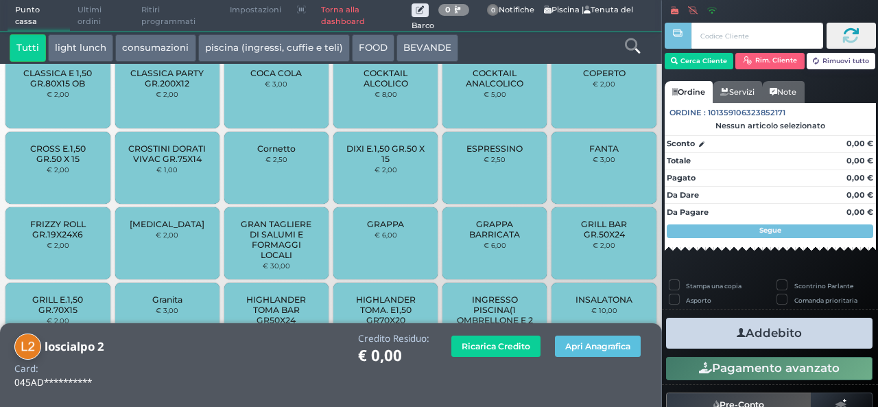
scroll to position [1077, 0]
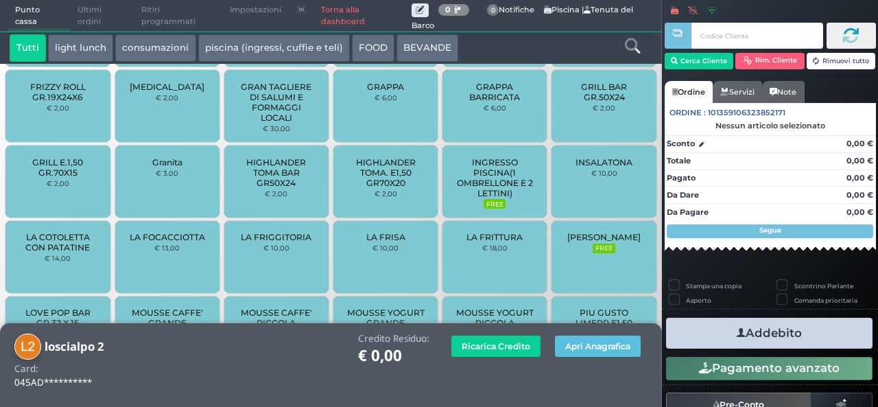
click at [484, 158] on span "INGRESSO PISCINA(1 OMBRELLONE E 2 LETTINI)" at bounding box center [495, 177] width 82 height 41
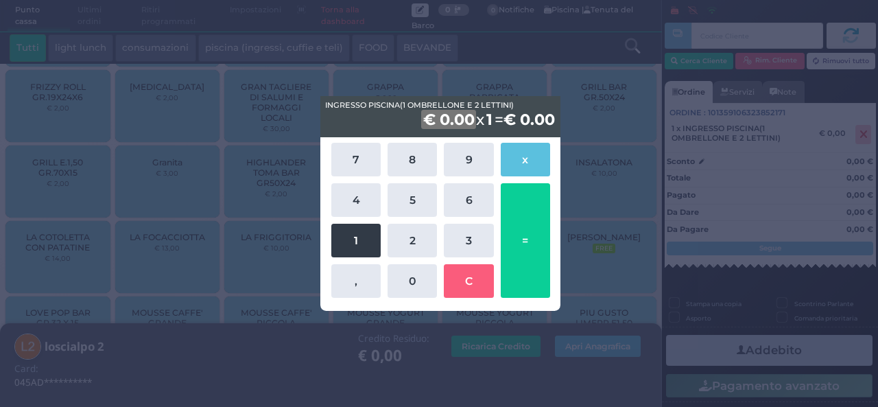
click at [346, 238] on button "1" at bounding box center [355, 241] width 49 height 34
click at [385, 210] on div "7 8 9 x 4 5 6 1 2 3 , 0 C =" at bounding box center [441, 220] width 226 height 162
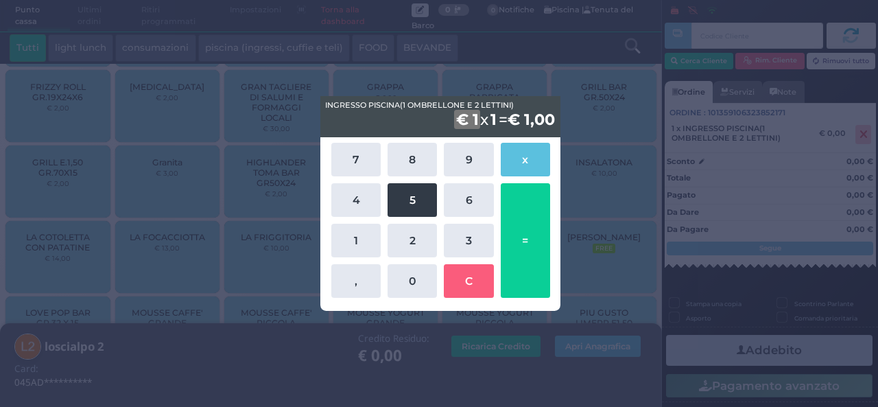
click at [409, 204] on button "5" at bounding box center [411, 200] width 49 height 34
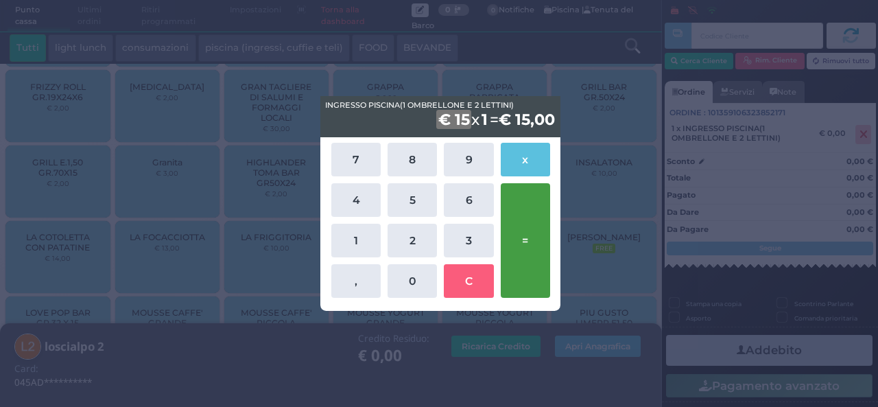
click at [520, 263] on button "=" at bounding box center [525, 240] width 49 height 115
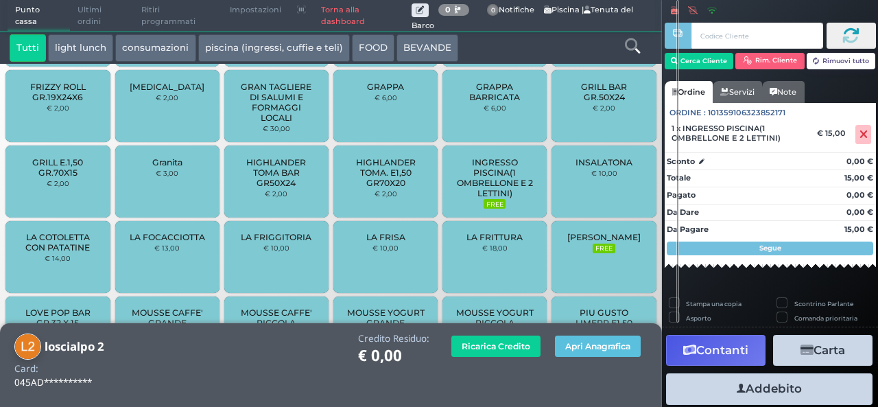
click at [786, 379] on button "Addebito" at bounding box center [769, 388] width 206 height 31
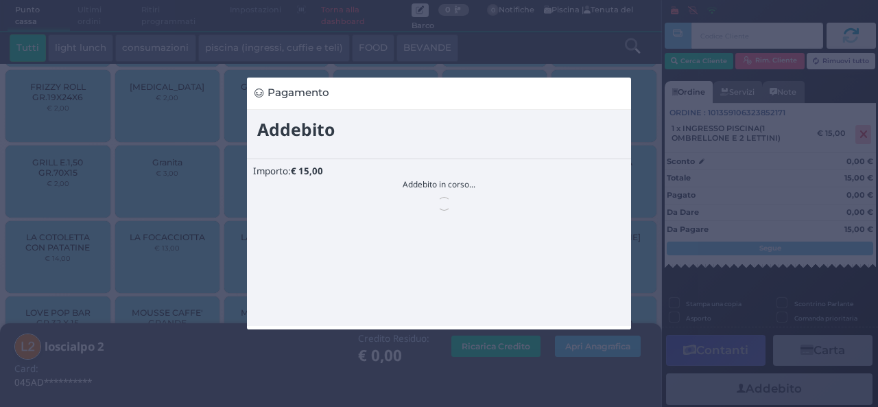
scroll to position [0, 0]
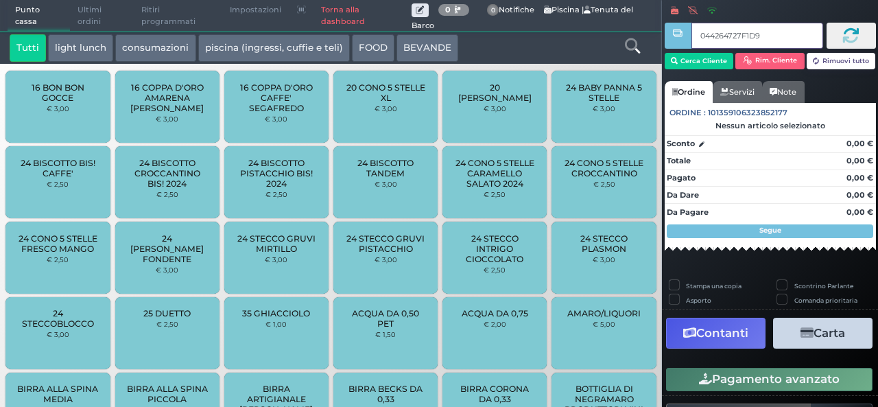
type input "044264727F1D90"
